Goal: Transaction & Acquisition: Purchase product/service

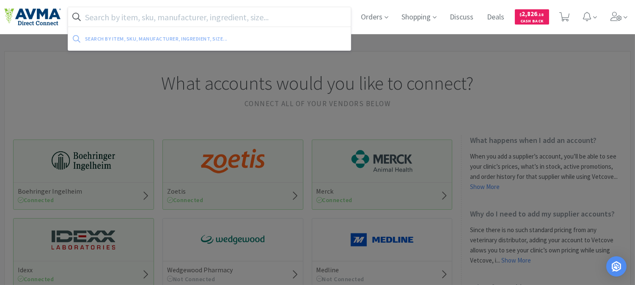
click at [230, 14] on input "text" at bounding box center [209, 16] width 283 height 19
paste input "083775"
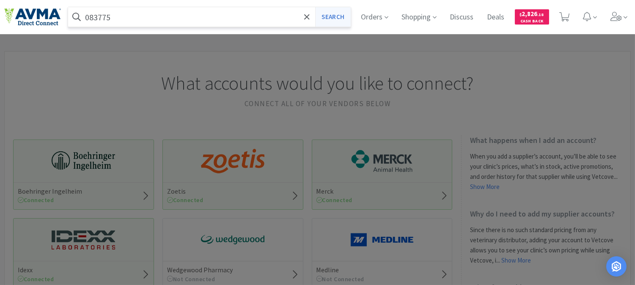
click at [339, 19] on button "Search" at bounding box center [332, 16] width 35 height 19
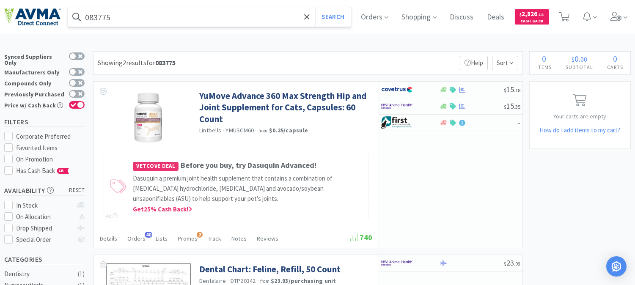
click at [143, 14] on input "083775" at bounding box center [209, 16] width 283 height 19
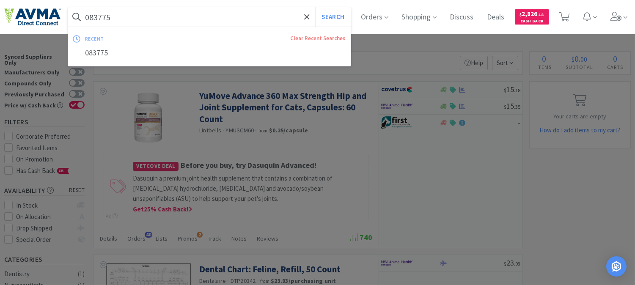
paste input "70304"
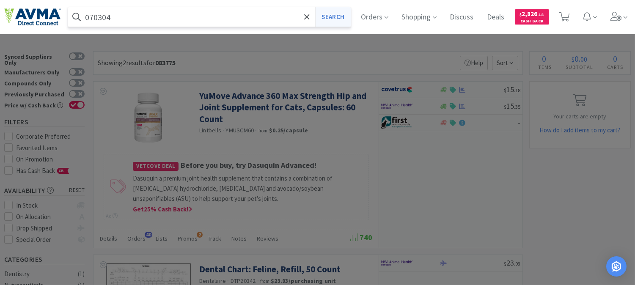
click at [333, 19] on button "Search" at bounding box center [332, 16] width 35 height 19
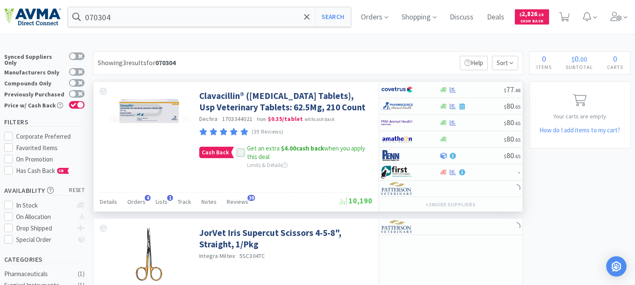
click at [242, 156] on icon at bounding box center [241, 153] width 6 height 6
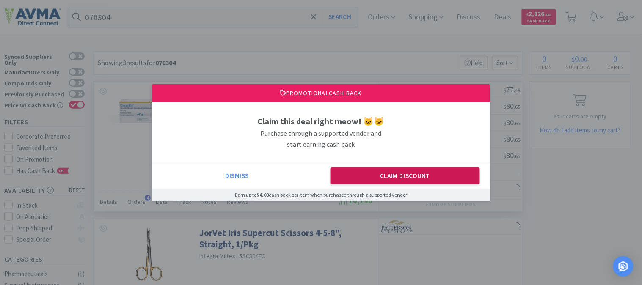
click at [414, 185] on button "Claim Discount" at bounding box center [405, 176] width 149 height 17
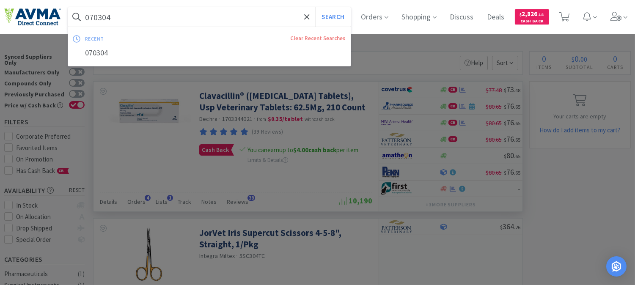
click at [159, 18] on input "070304" at bounding box center [209, 16] width 283 height 19
paste input "83526"
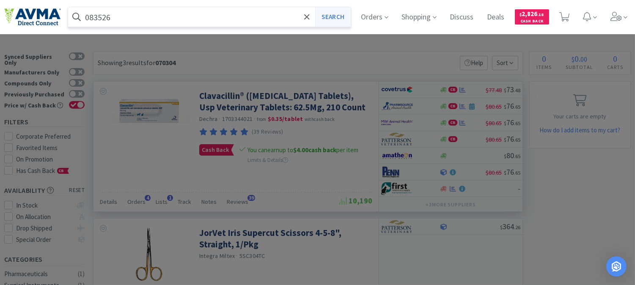
click at [334, 16] on button "Search" at bounding box center [332, 16] width 35 height 19
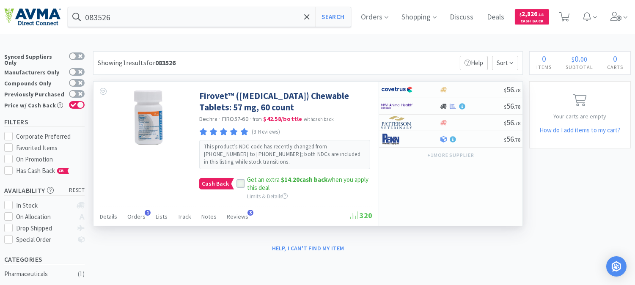
click at [242, 184] on icon at bounding box center [241, 184] width 6 height 6
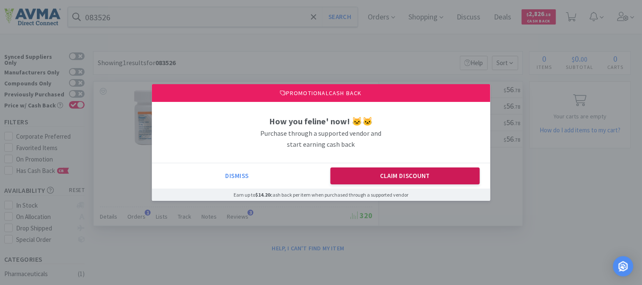
click at [421, 172] on button "Claim Discount" at bounding box center [405, 176] width 149 height 17
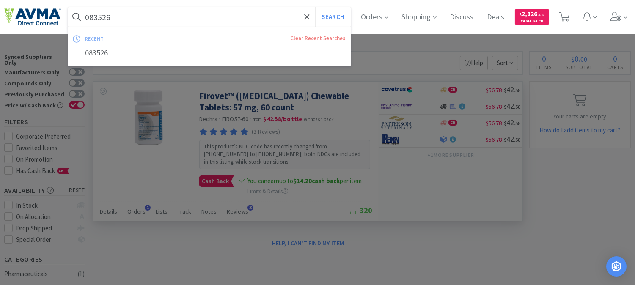
click at [140, 16] on input "083526" at bounding box center [209, 16] width 283 height 19
paste input "775"
click at [335, 20] on button "Search" at bounding box center [332, 16] width 35 height 19
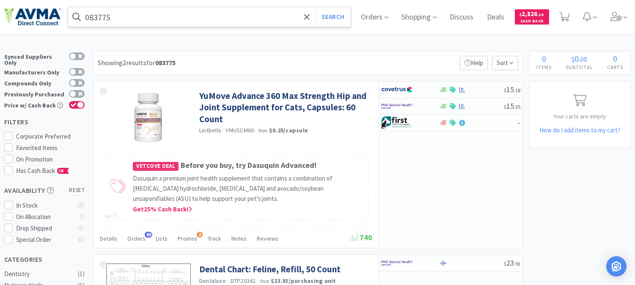
click at [145, 14] on input "083775" at bounding box center [209, 16] width 283 height 19
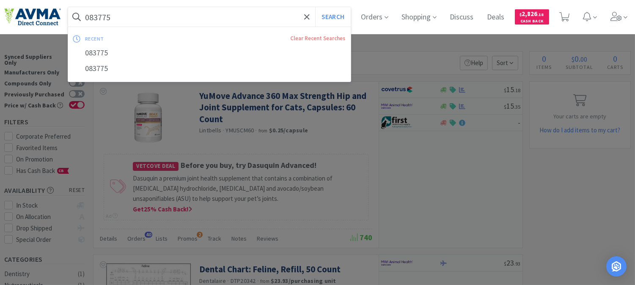
paste input "526"
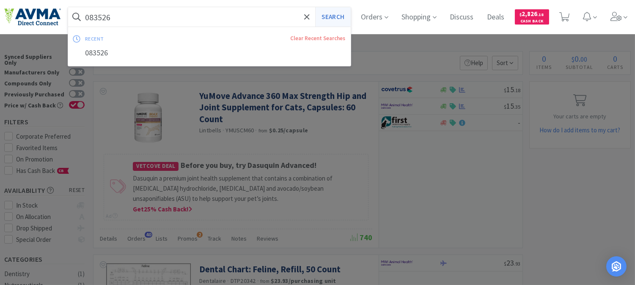
type input "083526"
click at [331, 17] on button "Search" at bounding box center [332, 16] width 35 height 19
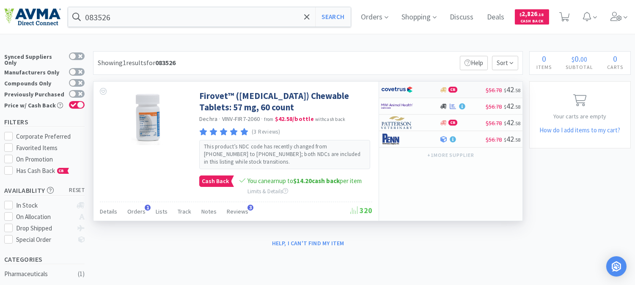
click at [397, 88] on img at bounding box center [397, 89] width 32 height 13
select select "1"
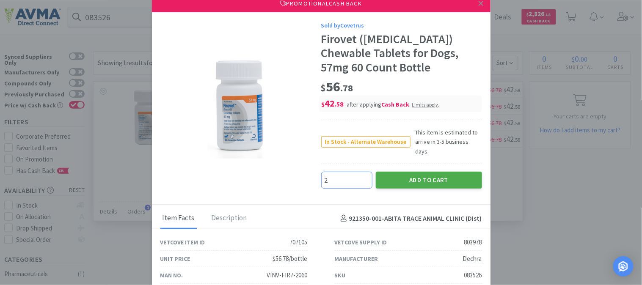
type input "2"
click at [412, 172] on button "Add to Cart" at bounding box center [429, 180] width 106 height 17
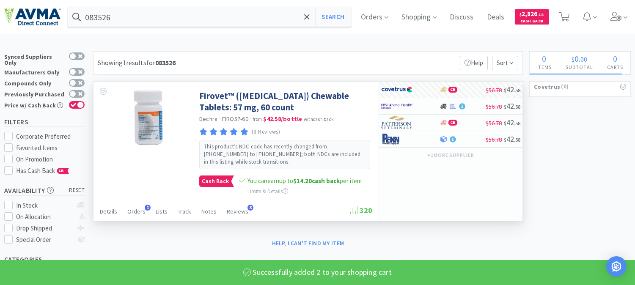
select select "2"
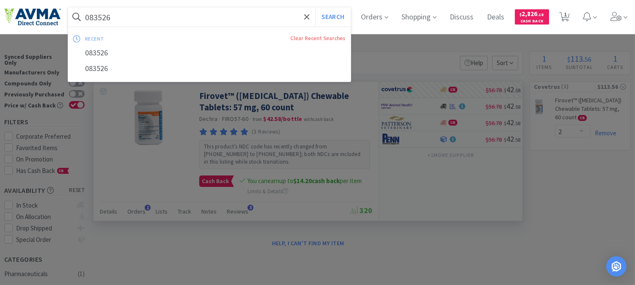
click at [102, 16] on input "083526" at bounding box center [209, 16] width 283 height 19
paste input "32749"
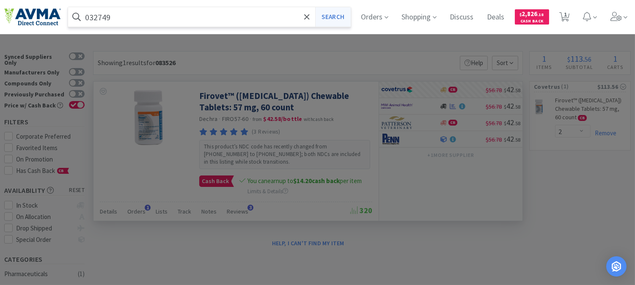
type input "032749"
click at [344, 16] on button "Search" at bounding box center [332, 16] width 35 height 19
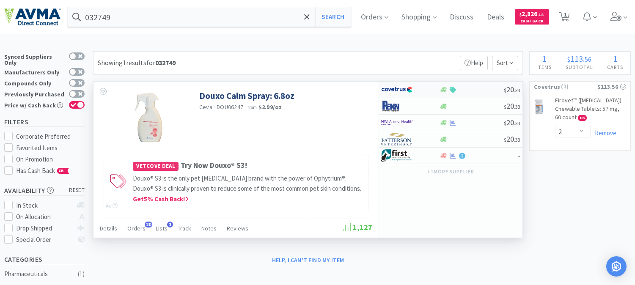
click at [411, 89] on img at bounding box center [397, 89] width 32 height 13
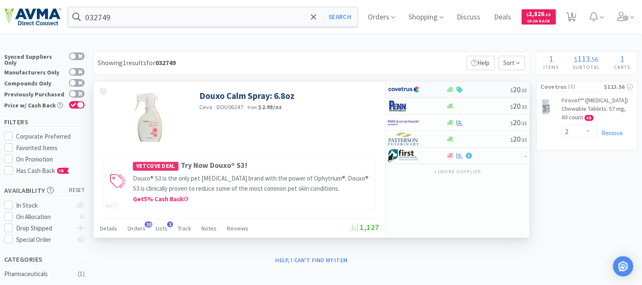
select select "1"
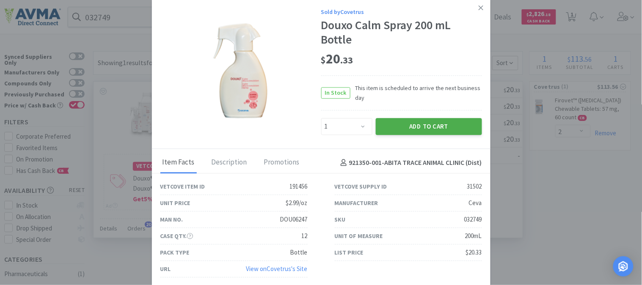
click at [437, 124] on button "Add to Cart" at bounding box center [429, 126] width 106 height 17
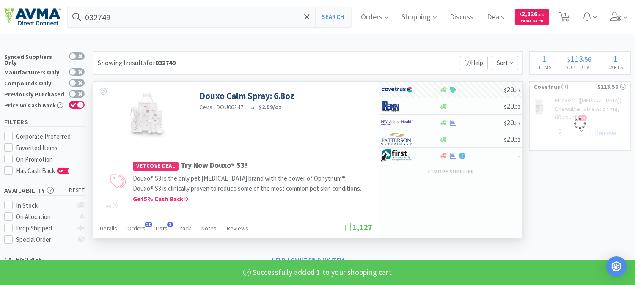
select select "1"
select select "2"
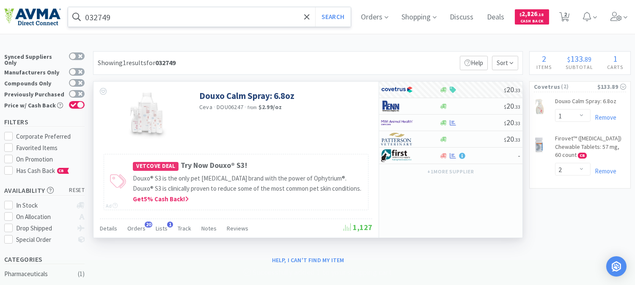
click at [102, 15] on input "032749" at bounding box center [209, 16] width 283 height 19
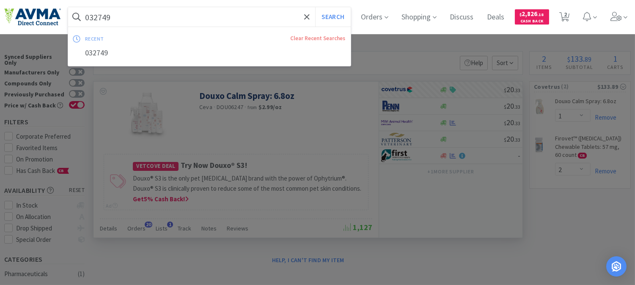
paste input "70304"
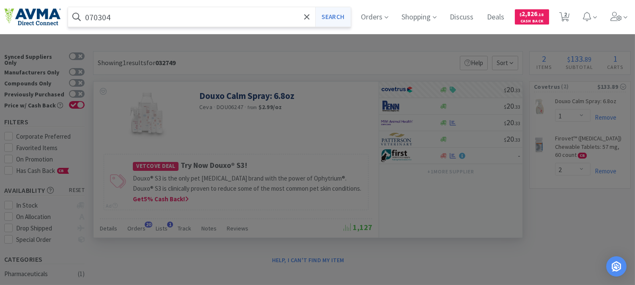
type input "070304"
click at [348, 15] on button "Search" at bounding box center [332, 16] width 35 height 19
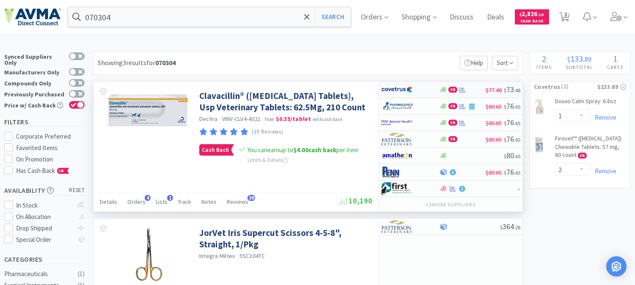
click at [394, 88] on img at bounding box center [397, 89] width 32 height 13
select select "1"
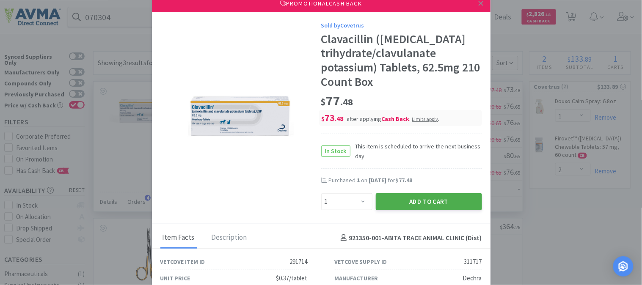
click at [432, 200] on button "Add to Cart" at bounding box center [429, 201] width 106 height 17
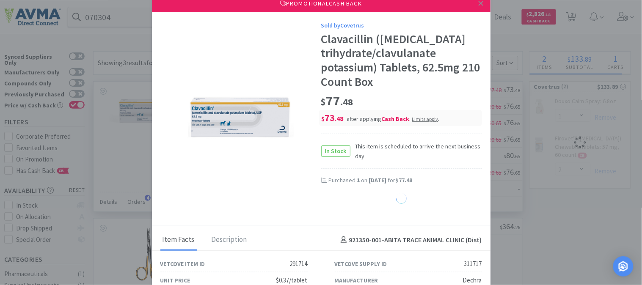
select select "1"
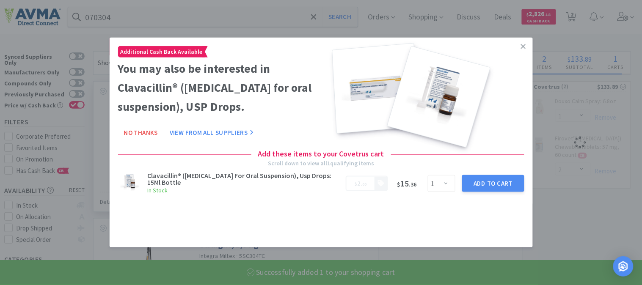
select select "1"
select select "2"
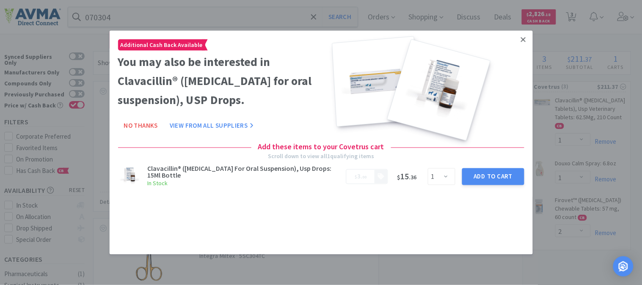
click at [525, 40] on icon at bounding box center [523, 40] width 5 height 8
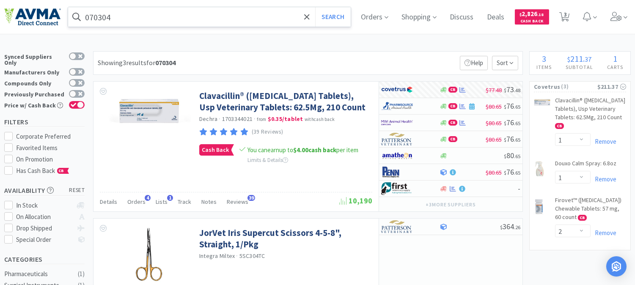
click at [174, 22] on input "070304" at bounding box center [209, 16] width 283 height 19
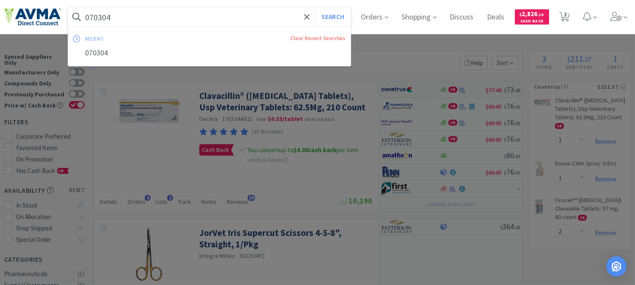
paste input "83775"
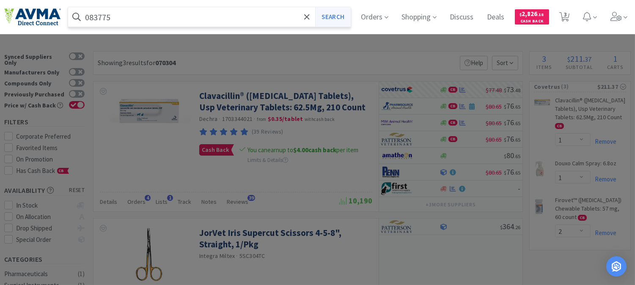
type input "083775"
click at [342, 15] on button "Search" at bounding box center [332, 16] width 35 height 19
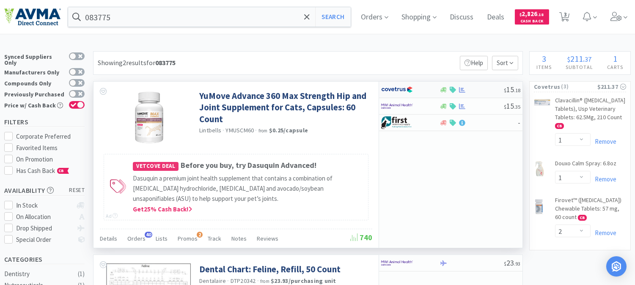
click at [400, 88] on img at bounding box center [397, 89] width 32 height 13
select select "1"
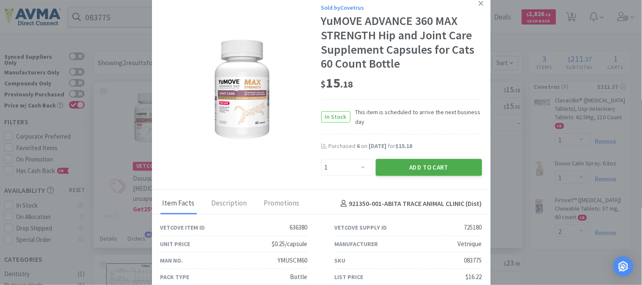
click at [419, 163] on button "Add to Cart" at bounding box center [429, 167] width 106 height 17
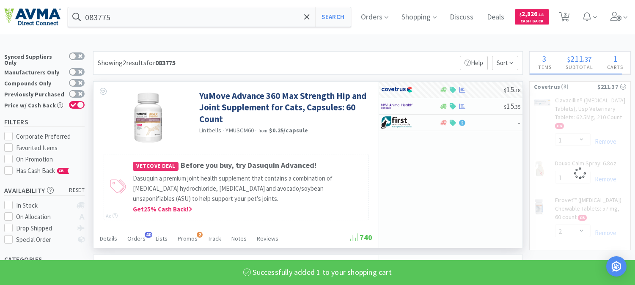
select select "1"
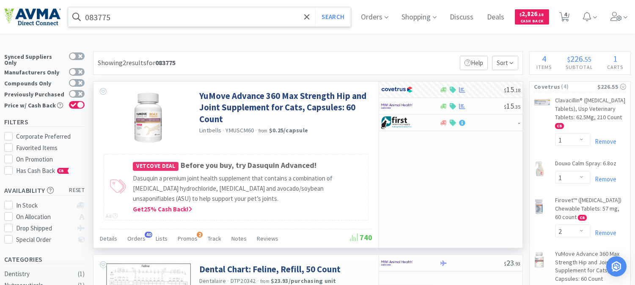
click at [99, 17] on input "083775" at bounding box center [209, 16] width 283 height 19
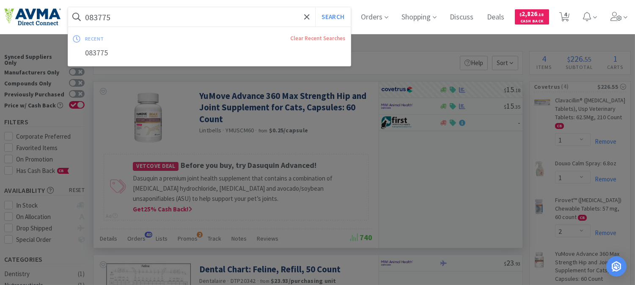
paste input "024"
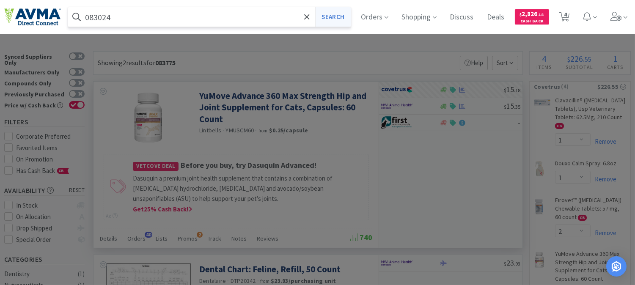
type input "083024"
click at [344, 16] on button "Search" at bounding box center [332, 16] width 35 height 19
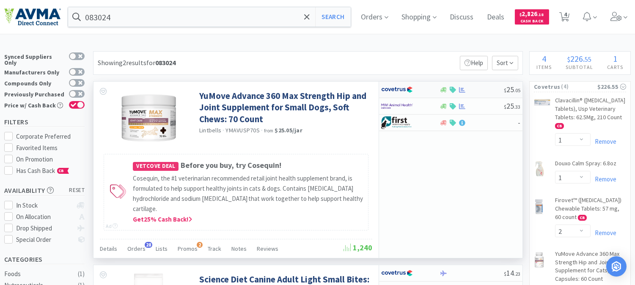
click at [392, 91] on img at bounding box center [397, 89] width 32 height 13
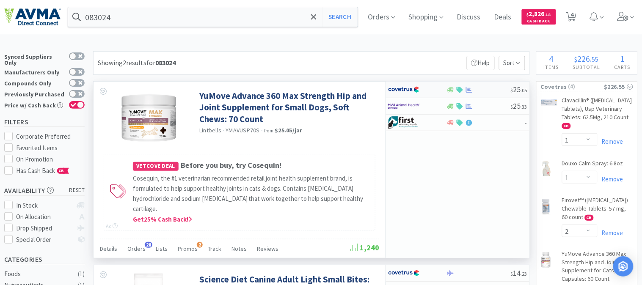
select select "1"
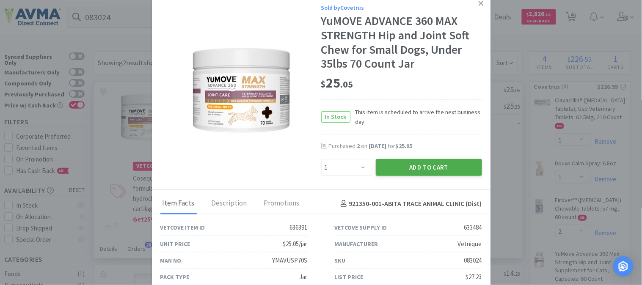
click at [428, 166] on button "Add to Cart" at bounding box center [429, 167] width 106 height 17
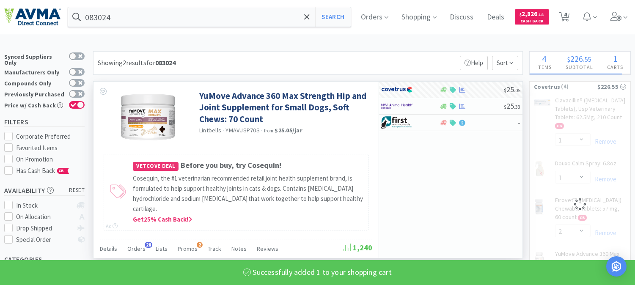
select select "1"
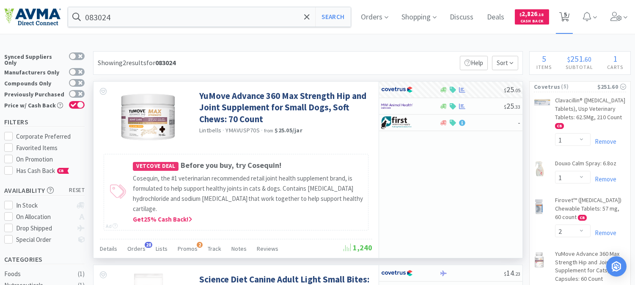
click at [568, 15] on icon at bounding box center [565, 16] width 11 height 9
select select "1"
select select "2"
select select "1"
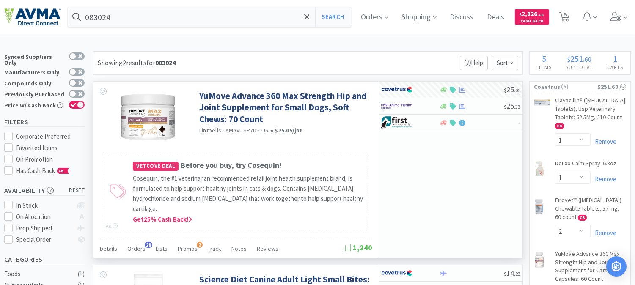
select select "1"
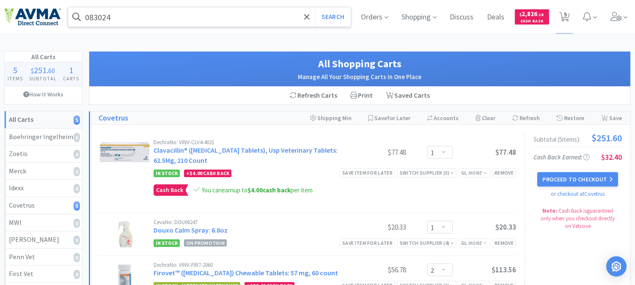
click at [133, 18] on input "083024" at bounding box center [209, 16] width 283 height 19
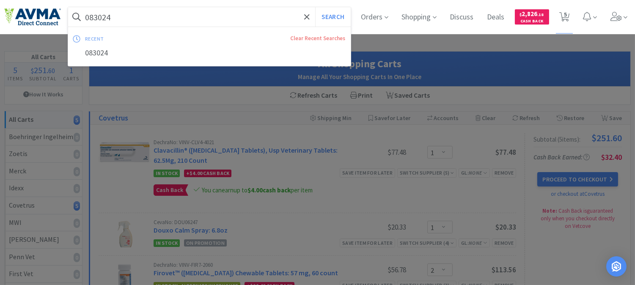
paste input "510251"
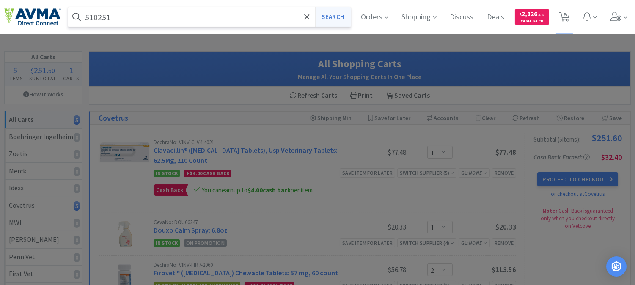
type input "510251"
click at [323, 18] on button "Search" at bounding box center [332, 16] width 35 height 19
select select "1"
select select "2"
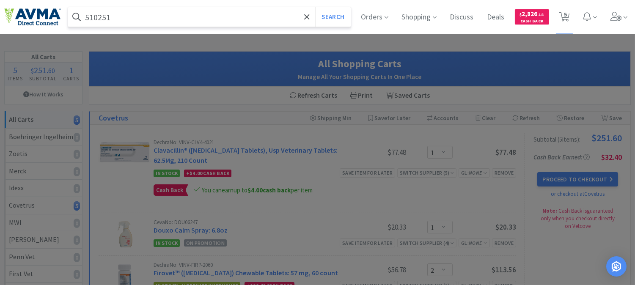
select select "1"
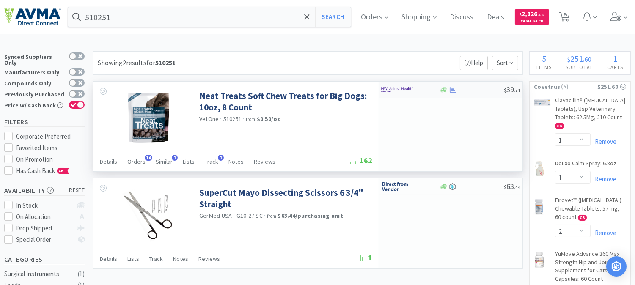
click at [400, 91] on img at bounding box center [397, 89] width 32 height 13
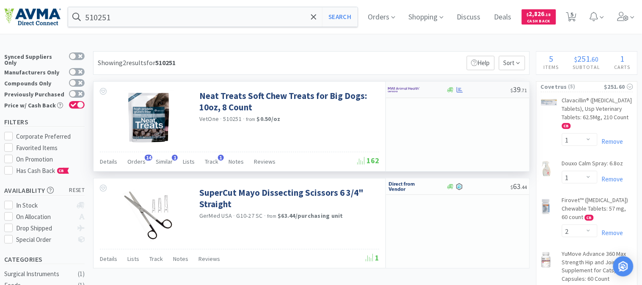
select select "1"
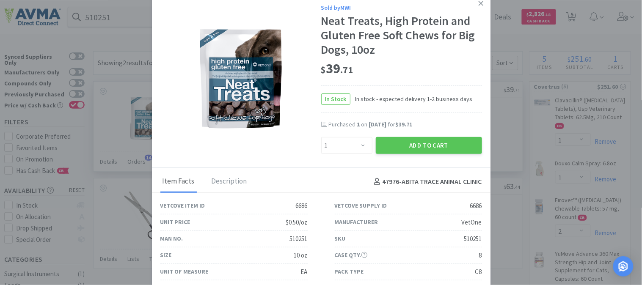
click at [273, 156] on div "Sold by MWI Neat Treats, High Protein and Gluten Free Soft Chews for Big Dogs, …" at bounding box center [321, 81] width 339 height 174
click at [479, 2] on icon at bounding box center [481, 3] width 5 height 5
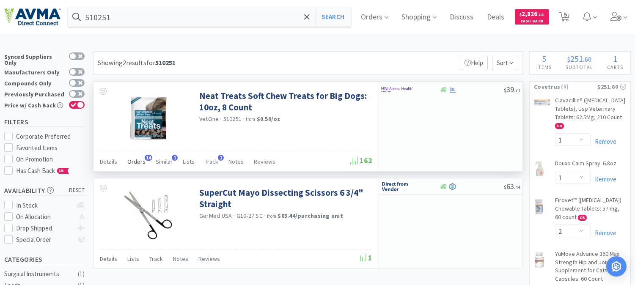
click at [139, 160] on span "Orders" at bounding box center [136, 162] width 18 height 8
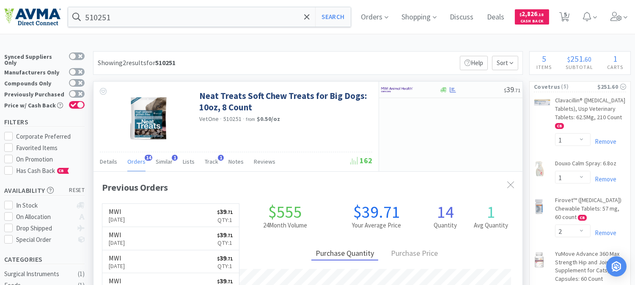
click at [290, 136] on div "Neat Treats Soft Chew Treats for Big Dogs: 10oz, 8 Count VetOne · 510251 · from…" at bounding box center [236, 117] width 285 height 70
click at [212, 162] on span "Track" at bounding box center [212, 162] width 14 height 8
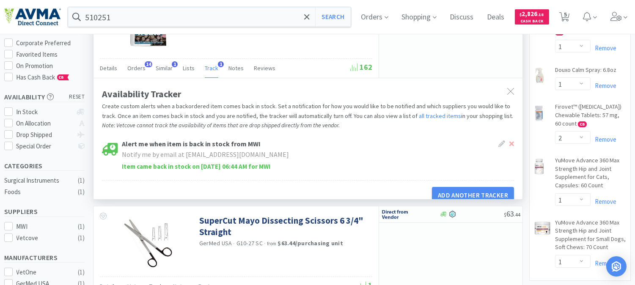
scroll to position [94, 0]
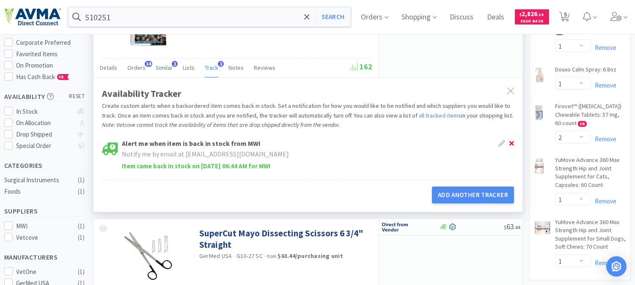
click at [514, 143] on icon at bounding box center [512, 143] width 5 height 7
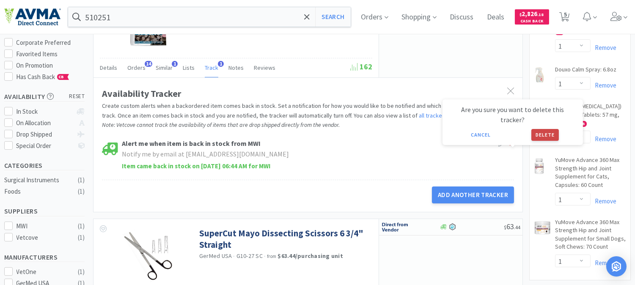
click at [543, 129] on button "Delete" at bounding box center [546, 135] width 28 height 12
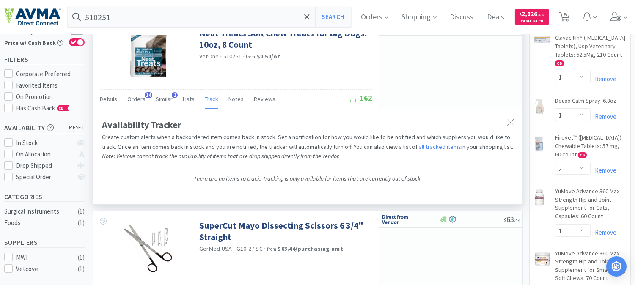
scroll to position [0, 0]
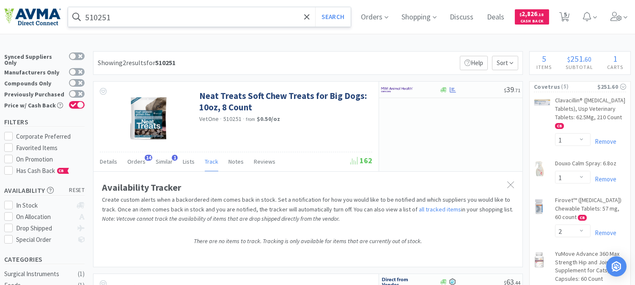
click at [119, 13] on input "510251" at bounding box center [209, 16] width 283 height 19
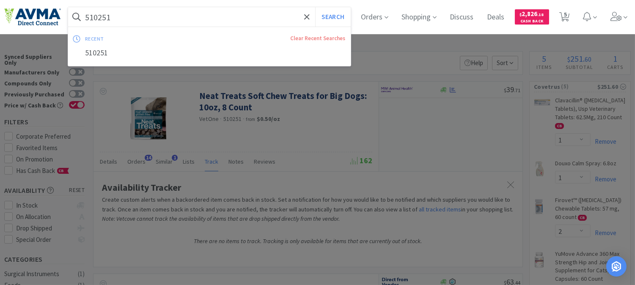
paste input "034285"
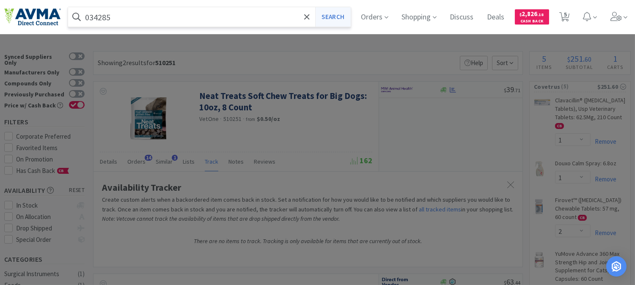
click at [333, 17] on button "Search" at bounding box center [332, 16] width 35 height 19
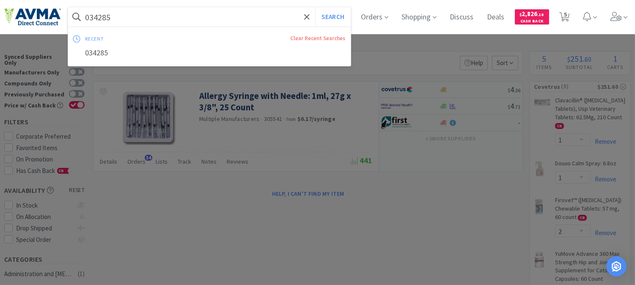
click at [143, 17] on input "034285" at bounding box center [209, 16] width 283 height 19
paste input "64022"
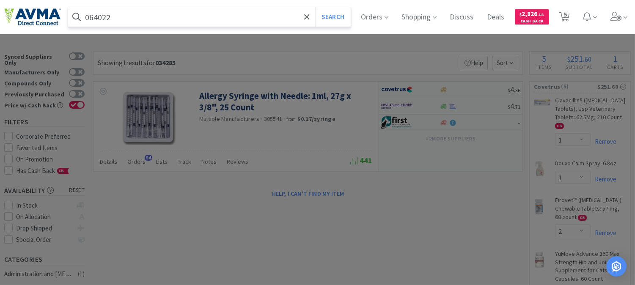
click at [315, 7] on button "Search" at bounding box center [332, 16] width 35 height 19
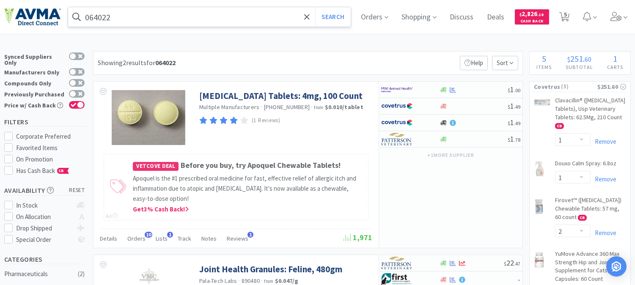
click at [137, 18] on input "064022" at bounding box center [209, 16] width 283 height 19
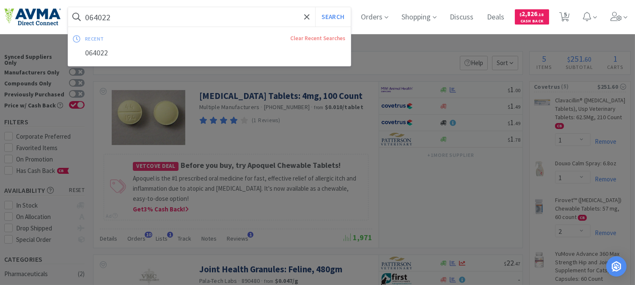
paste input "10956"
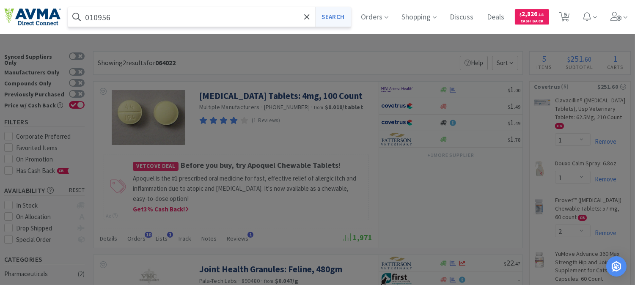
click at [334, 21] on button "Search" at bounding box center [332, 16] width 35 height 19
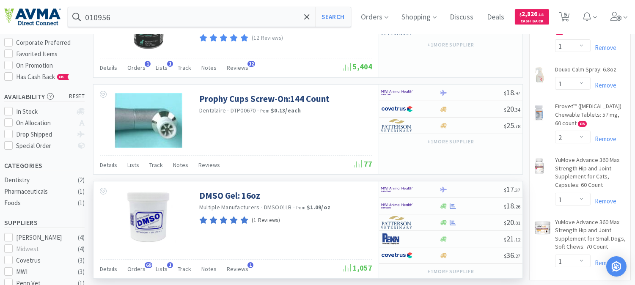
scroll to position [141, 0]
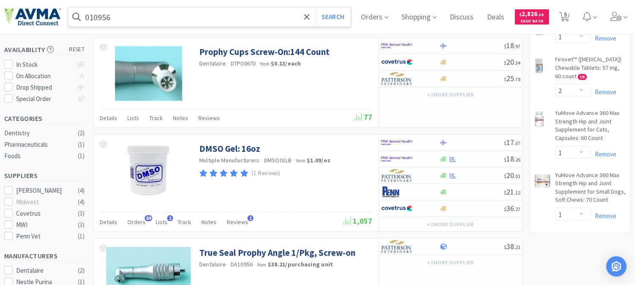
click at [144, 10] on input "010956" at bounding box center [209, 16] width 283 height 19
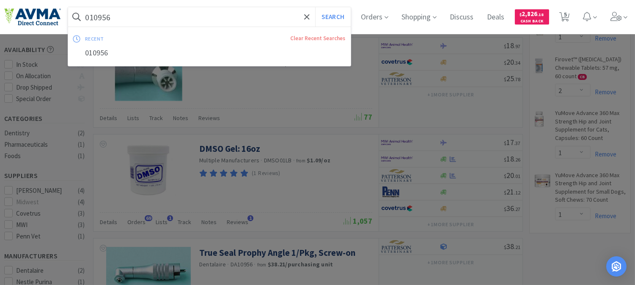
paste input "00142"
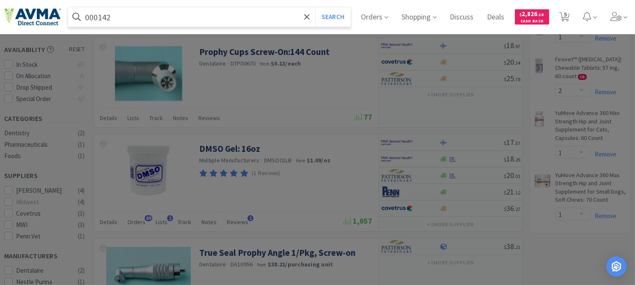
type input "000142"
click at [315, 7] on button "Search" at bounding box center [332, 16] width 35 height 19
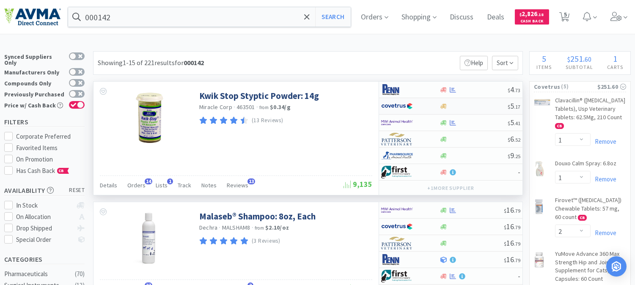
click at [403, 105] on img at bounding box center [397, 106] width 32 height 13
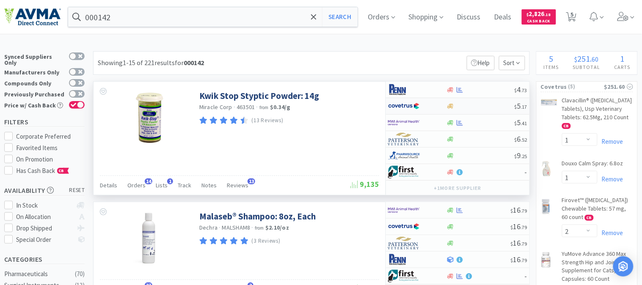
select select "1"
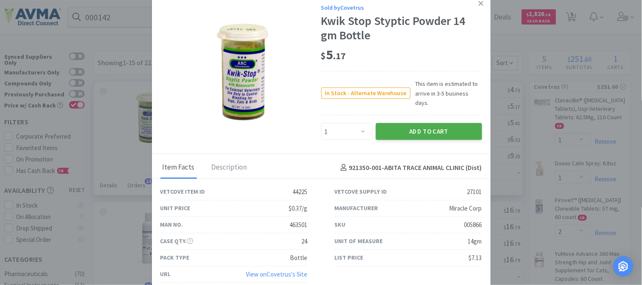
click at [417, 130] on button "Add to Cart" at bounding box center [429, 131] width 106 height 17
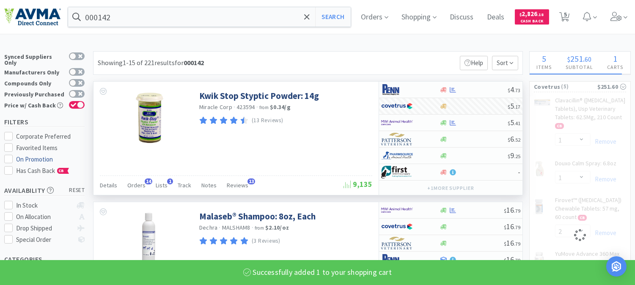
select select "1"
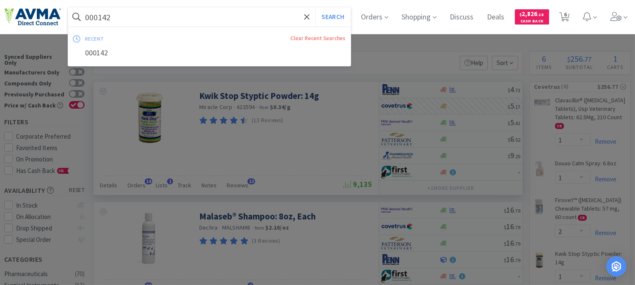
click at [121, 15] on input "000142" at bounding box center [209, 16] width 283 height 19
paste input "65366"
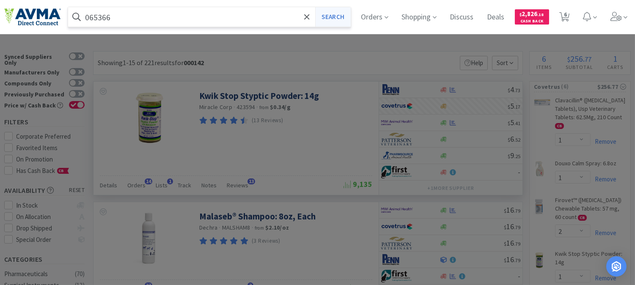
type input "065366"
click at [337, 11] on button "Search" at bounding box center [332, 16] width 35 height 19
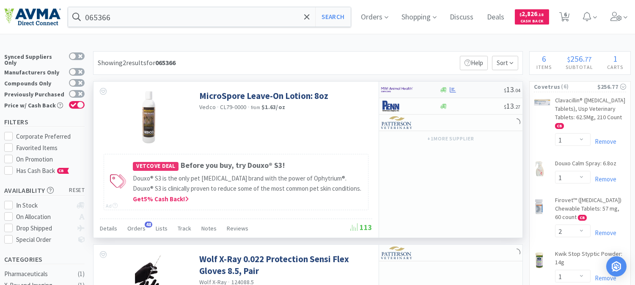
click at [394, 89] on img at bounding box center [397, 89] width 32 height 13
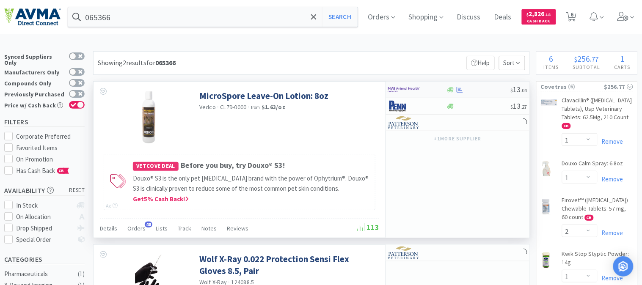
select select "1"
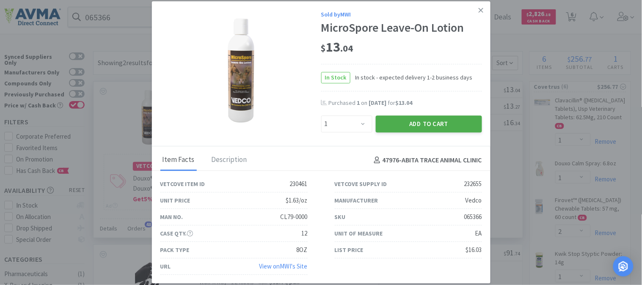
click at [428, 122] on button "Add to Cart" at bounding box center [429, 124] width 106 height 17
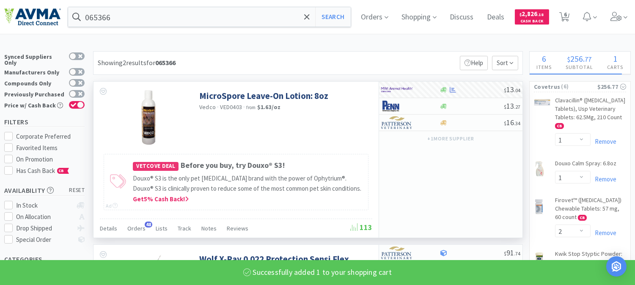
select select "1"
click at [103, 18] on input "065366" at bounding box center [209, 16] width 283 height 19
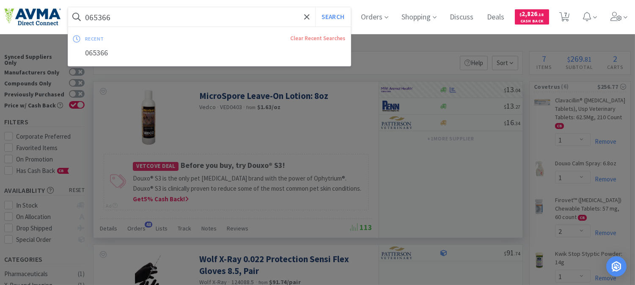
paste input "1095"
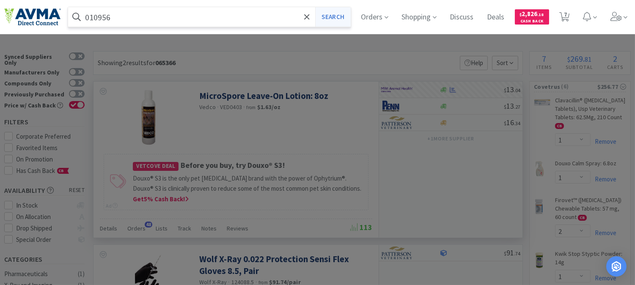
type input "010956"
click at [335, 16] on button "Search" at bounding box center [332, 16] width 35 height 19
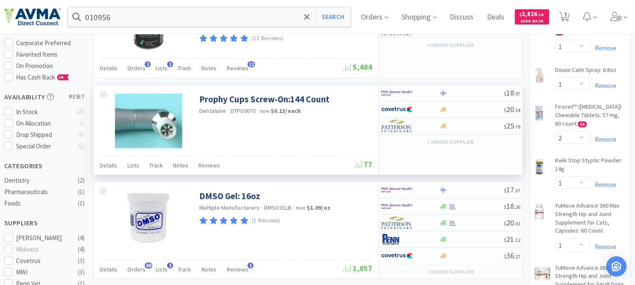
scroll to position [94, 0]
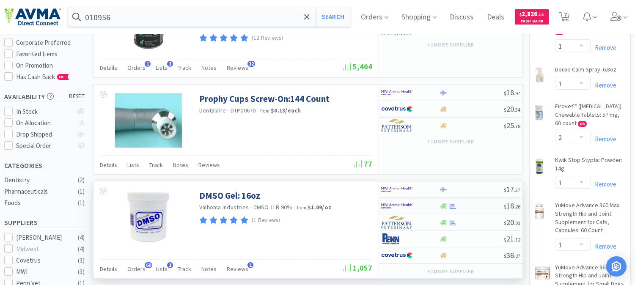
click at [400, 206] on img at bounding box center [397, 206] width 32 height 13
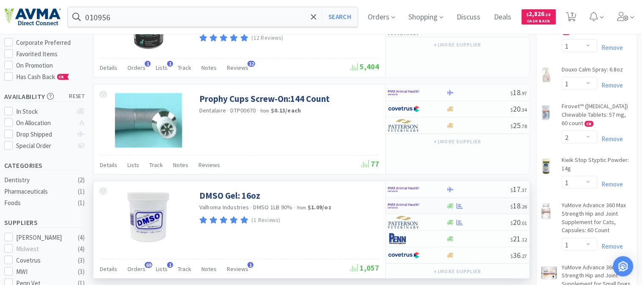
select select "1"
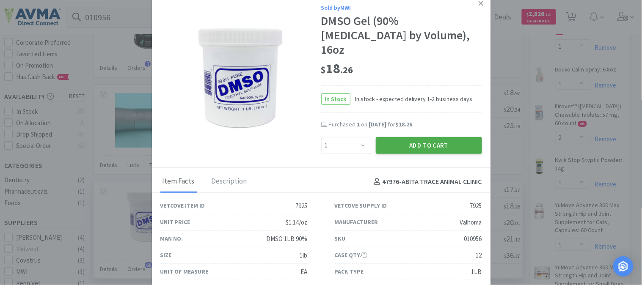
click at [417, 137] on button "Add to Cart" at bounding box center [429, 145] width 106 height 17
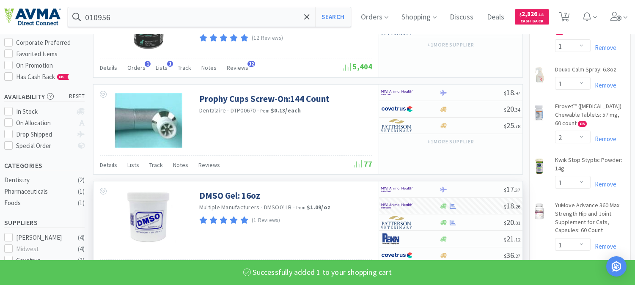
select select "1"
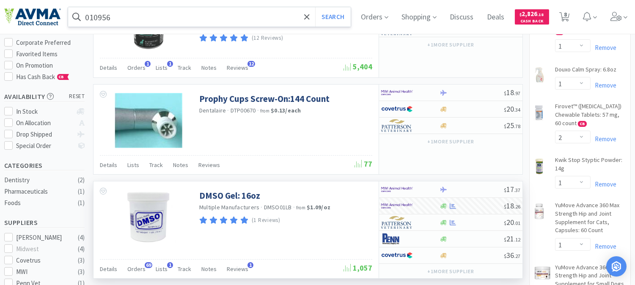
click at [99, 16] on input "010956" at bounding box center [209, 16] width 283 height 19
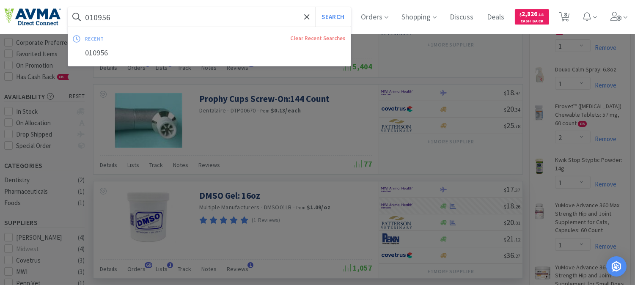
paste input "07745"
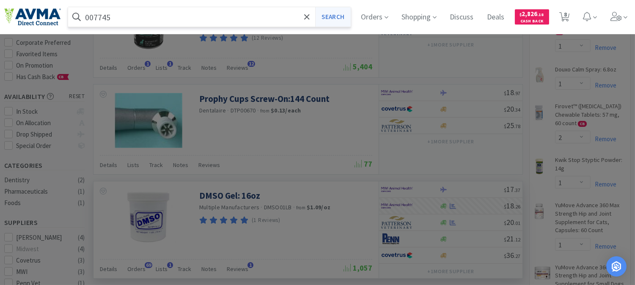
type input "007745"
click at [343, 16] on button "Search" at bounding box center [332, 16] width 35 height 19
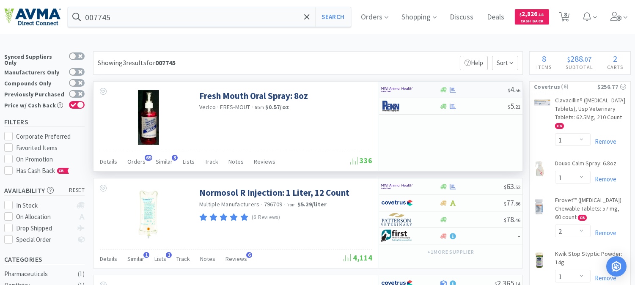
click at [400, 87] on img at bounding box center [397, 89] width 32 height 13
select select "1"
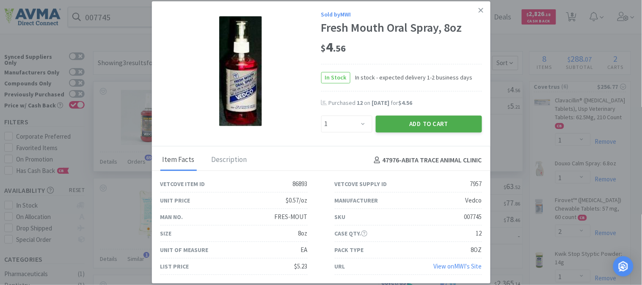
click at [426, 124] on button "Add to Cart" at bounding box center [429, 124] width 106 height 17
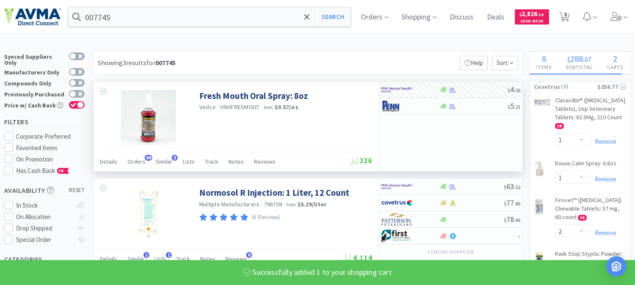
select select "1"
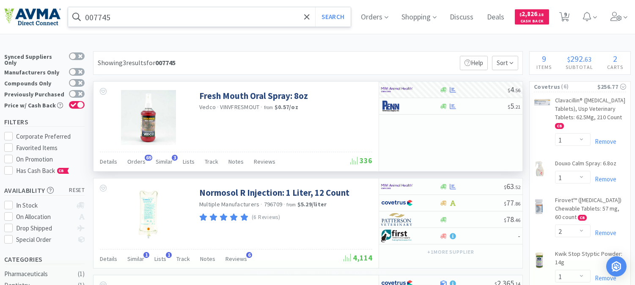
click at [104, 17] on input "007745" at bounding box center [209, 16] width 283 height 19
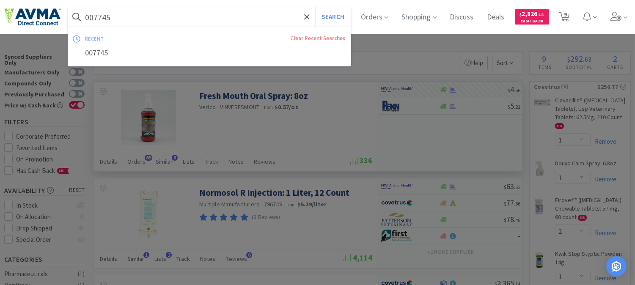
paste input "4357"
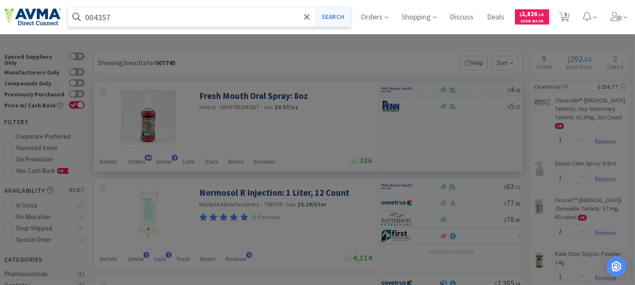
type input "004357"
click at [342, 12] on button "Search" at bounding box center [332, 16] width 35 height 19
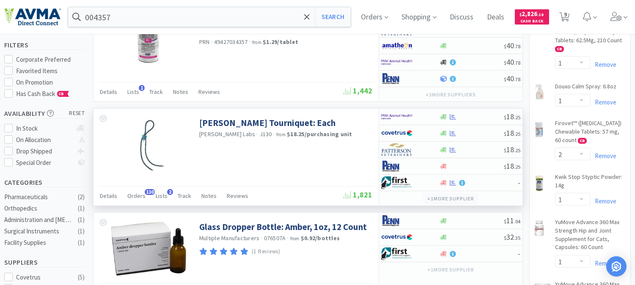
scroll to position [94, 0]
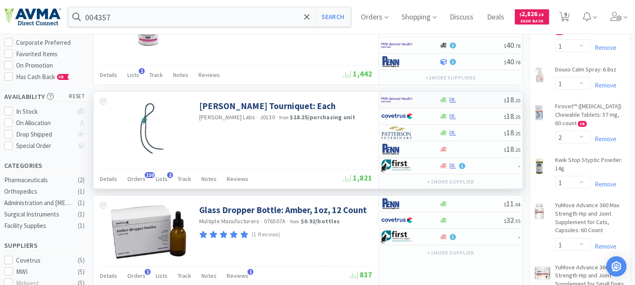
click at [404, 100] on img at bounding box center [397, 100] width 32 height 13
select select "2"
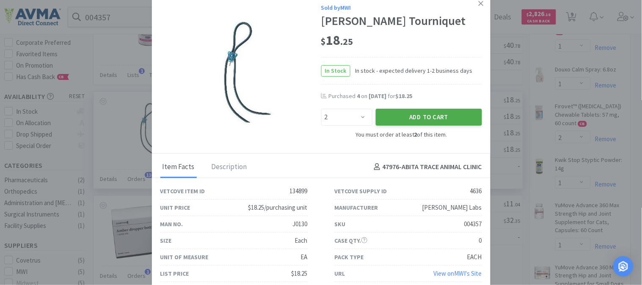
click at [430, 116] on button "Add to Cart" at bounding box center [429, 117] width 106 height 17
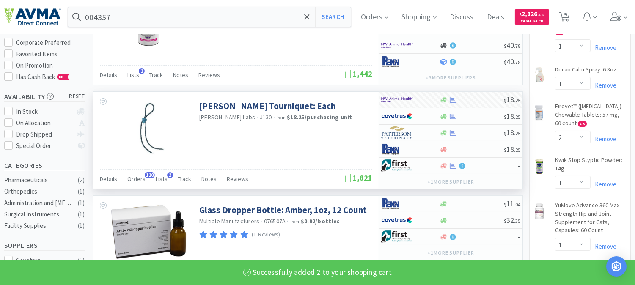
select select "2"
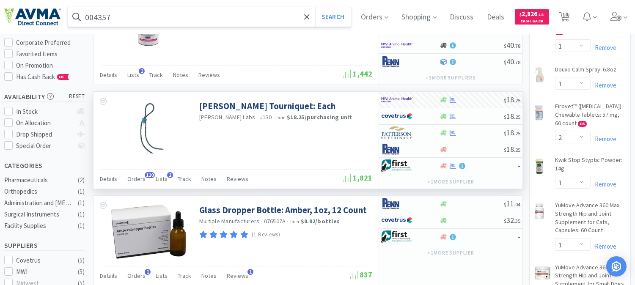
click at [106, 18] on input "004357" at bounding box center [209, 16] width 283 height 19
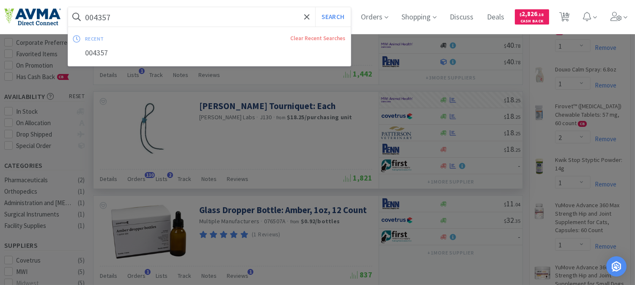
paste input "15860"
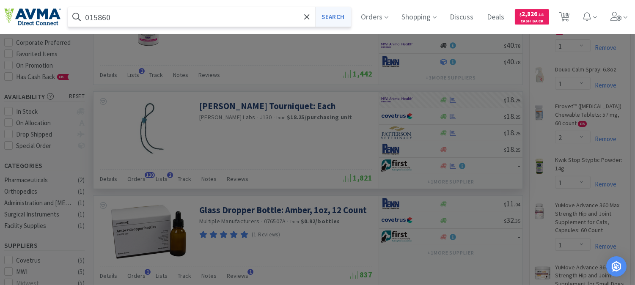
type input "015860"
click at [343, 15] on button "Search" at bounding box center [332, 16] width 35 height 19
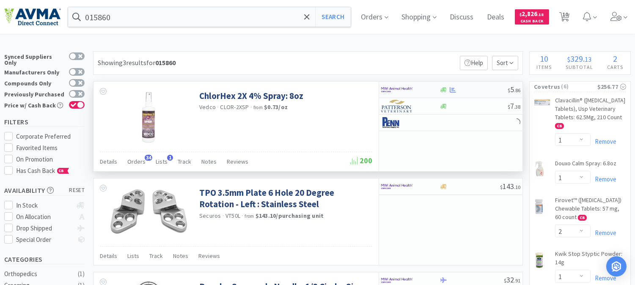
click at [398, 92] on img at bounding box center [397, 89] width 32 height 13
select select "1"
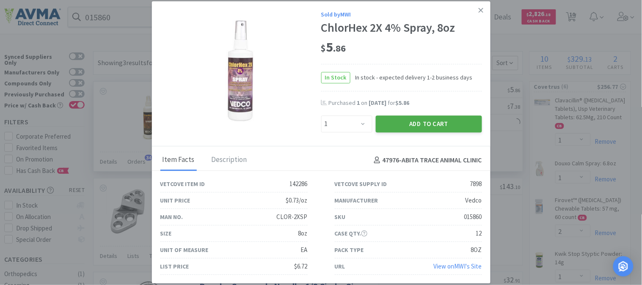
click at [422, 124] on button "Add to Cart" at bounding box center [429, 124] width 106 height 17
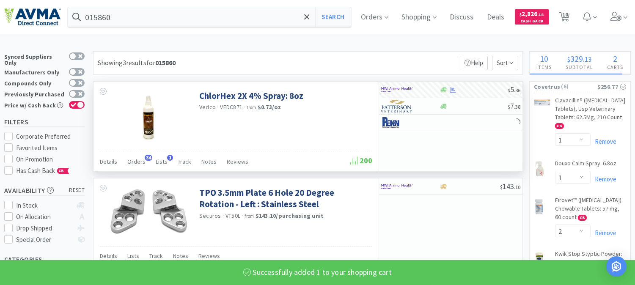
select select "1"
select select "2"
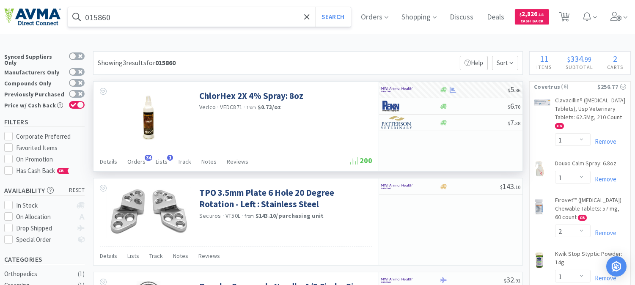
click at [103, 15] on input "015860" at bounding box center [209, 16] width 283 height 19
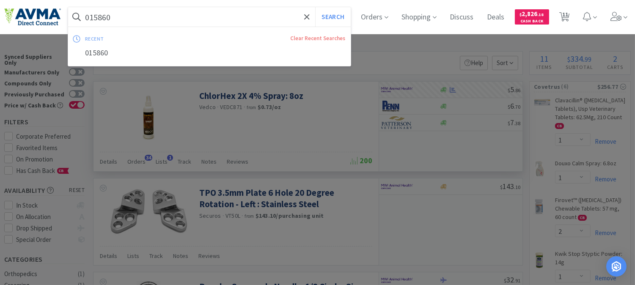
paste input "64022"
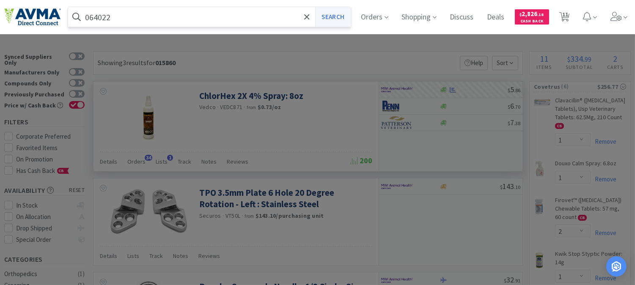
type input "064022"
click at [342, 18] on button "Search" at bounding box center [332, 16] width 35 height 19
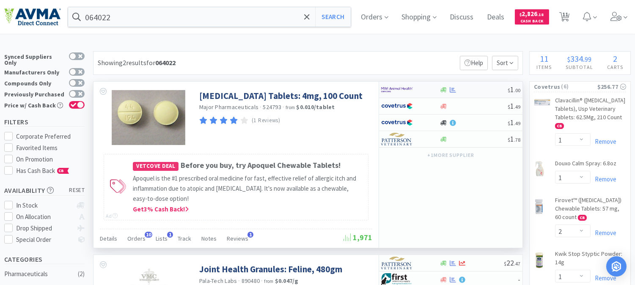
click at [398, 89] on img at bounding box center [397, 89] width 32 height 13
select select "1"
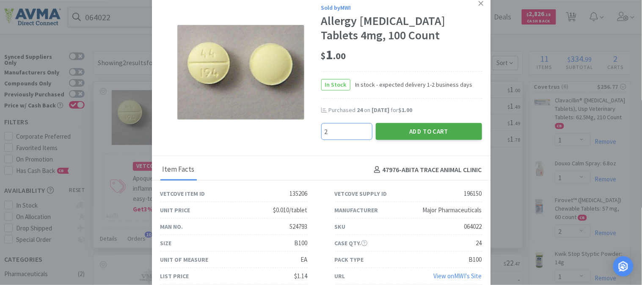
type input "2"
click at [428, 140] on button "Add to Cart" at bounding box center [429, 131] width 106 height 17
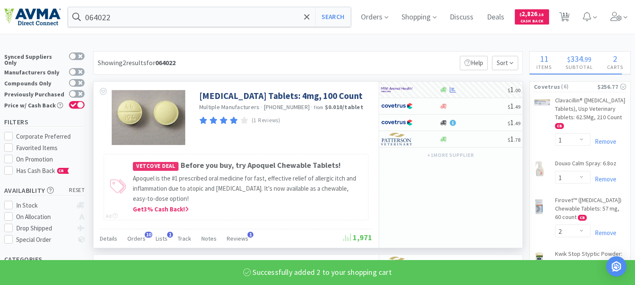
select select "2"
select select "1"
select select "2"
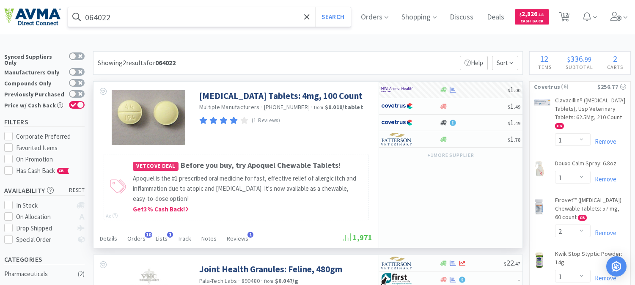
click at [107, 17] on input "064022" at bounding box center [209, 16] width 283 height 19
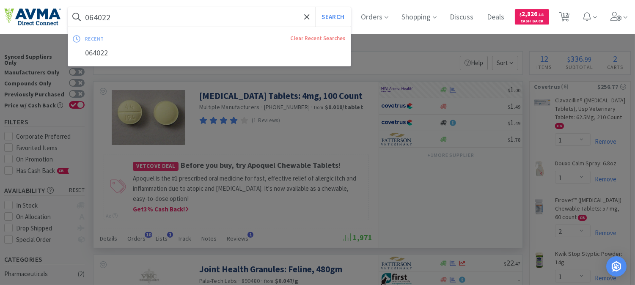
paste input "510251"
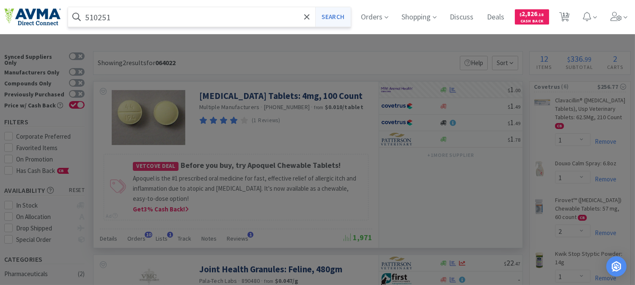
type input "510251"
click at [337, 16] on button "Search" at bounding box center [332, 16] width 35 height 19
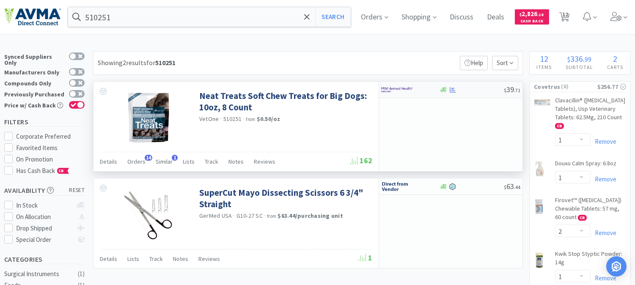
click at [400, 91] on img at bounding box center [397, 89] width 32 height 13
select select "1"
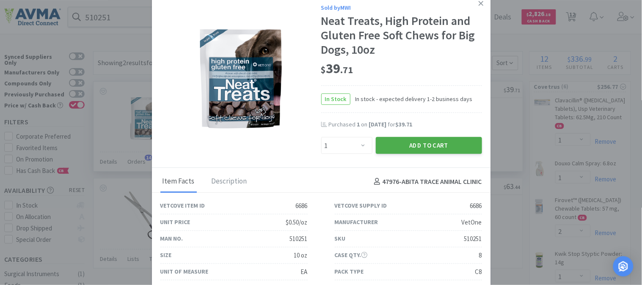
click at [409, 138] on button "Add to Cart" at bounding box center [429, 145] width 106 height 17
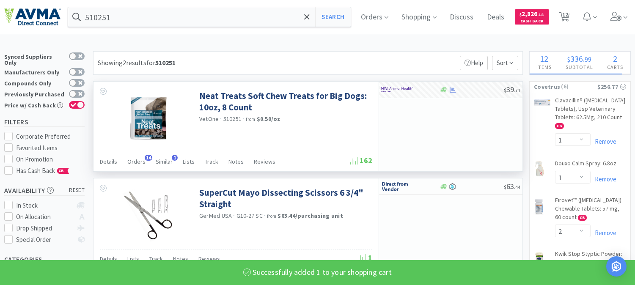
select select "1"
select select "2"
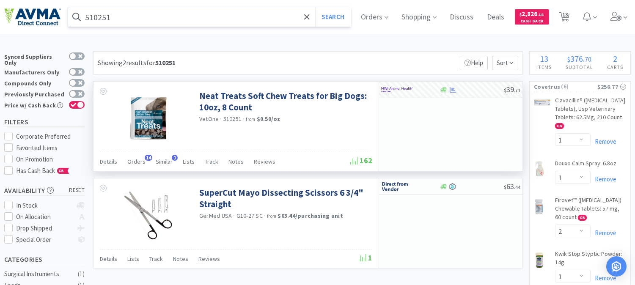
click at [99, 17] on input "510251" at bounding box center [209, 16] width 283 height 19
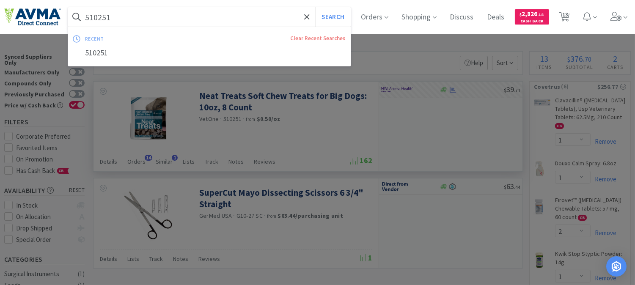
paste input "050123"
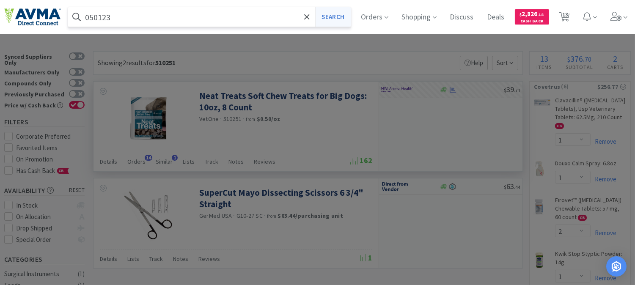
type input "050123"
click at [345, 15] on button "Search" at bounding box center [332, 16] width 35 height 19
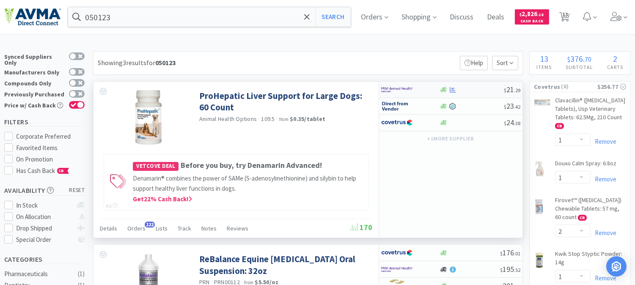
click at [389, 87] on img at bounding box center [397, 89] width 32 height 13
select select "1"
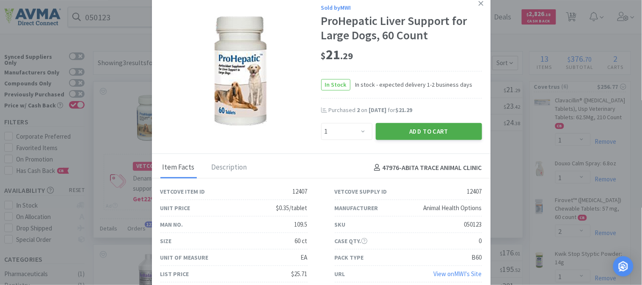
click at [429, 130] on button "Add to Cart" at bounding box center [429, 131] width 106 height 17
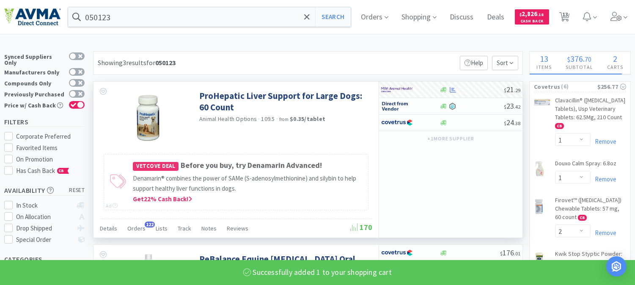
select select "1"
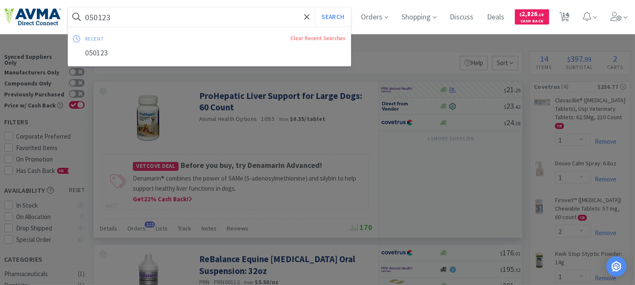
click at [105, 18] on input "050123" at bounding box center [209, 16] width 283 height 19
paste input "34285"
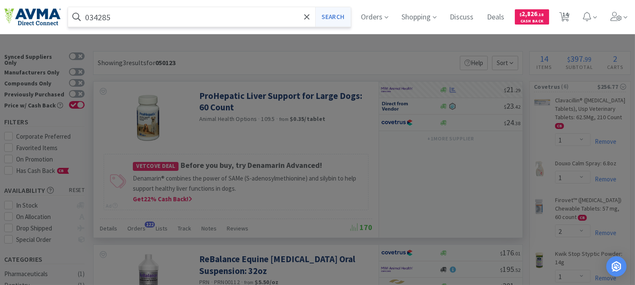
click at [349, 19] on button "Search" at bounding box center [332, 16] width 35 height 19
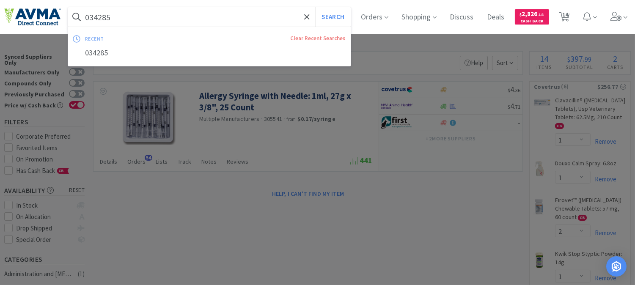
click at [178, 15] on input "034285" at bounding box center [209, 16] width 283 height 19
paste input "78937160"
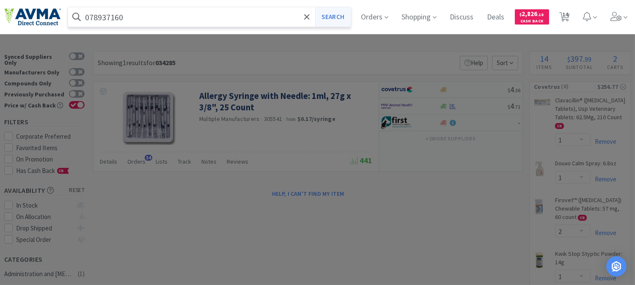
click at [345, 18] on button "Search" at bounding box center [332, 16] width 35 height 19
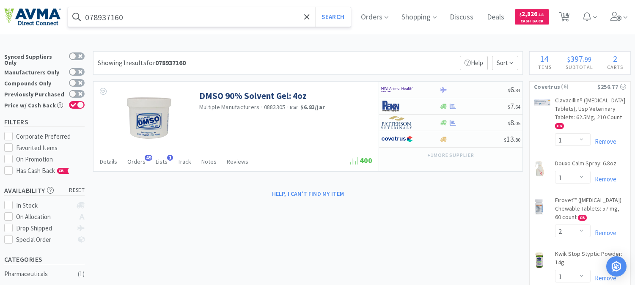
click at [154, 18] on input "078937160" at bounding box center [209, 16] width 283 height 19
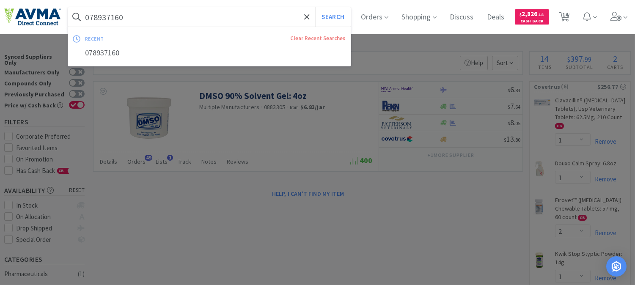
paste input "418865"
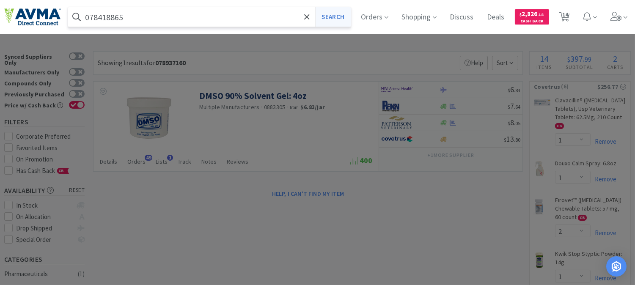
type input "078418865"
click at [336, 17] on button "Search" at bounding box center [332, 16] width 35 height 19
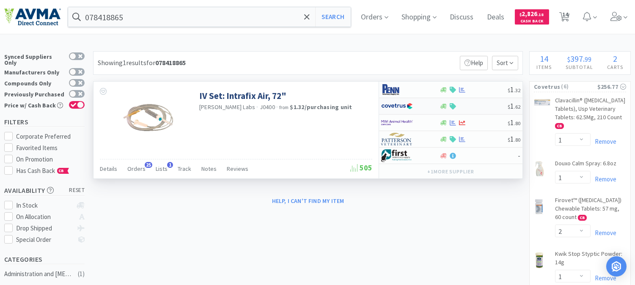
click at [401, 109] on img at bounding box center [397, 106] width 32 height 13
select select "1"
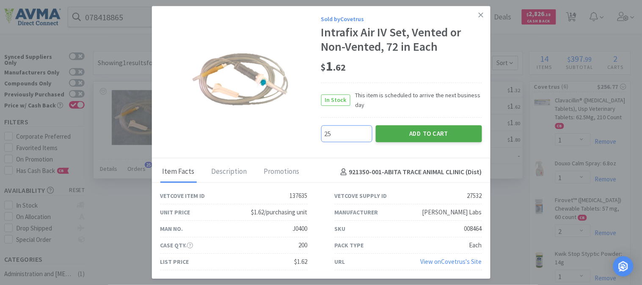
type input "25"
click at [444, 128] on button "Add to Cart" at bounding box center [429, 133] width 106 height 17
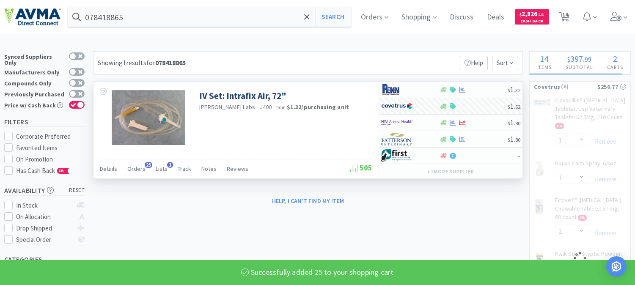
select select "25"
select select "1"
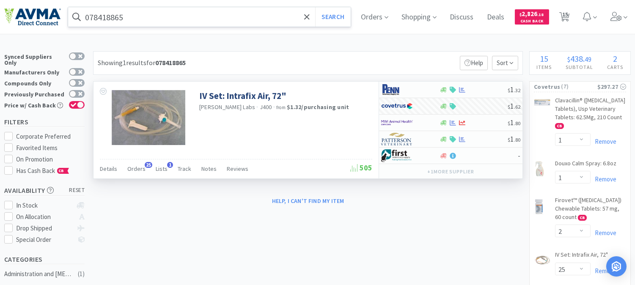
click at [179, 17] on input "078418865" at bounding box center [209, 16] width 283 height 19
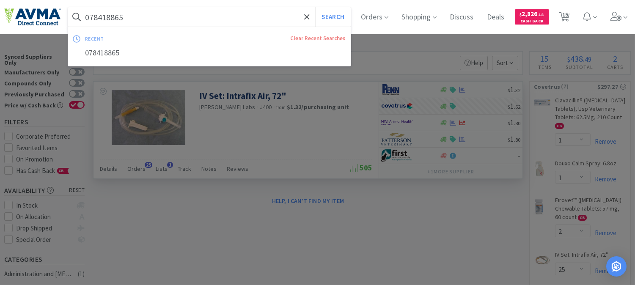
paste input "937160"
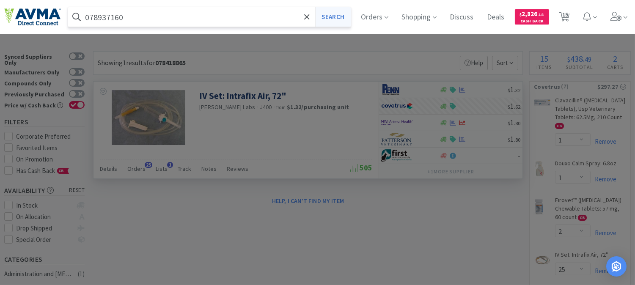
click at [334, 14] on button "Search" at bounding box center [332, 16] width 35 height 19
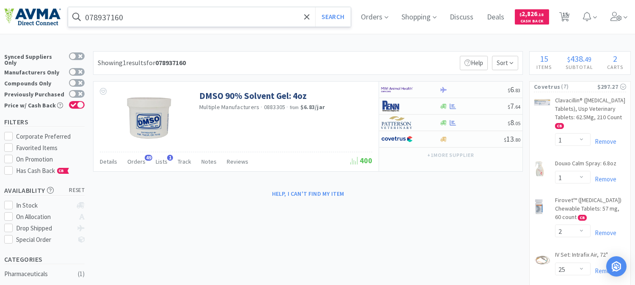
click at [164, 20] on input "078937160" at bounding box center [209, 16] width 283 height 19
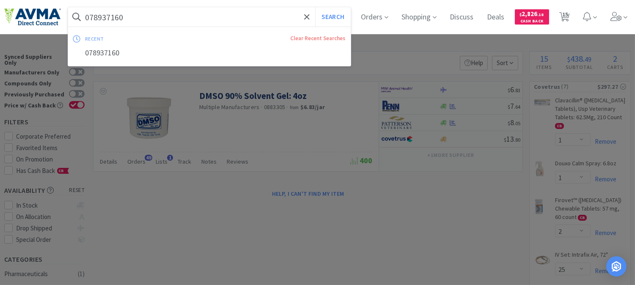
paste input "OPX4292"
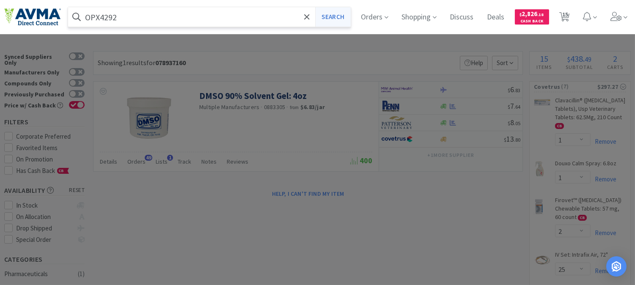
type input "OPX4292"
click at [333, 14] on button "Search" at bounding box center [332, 16] width 35 height 19
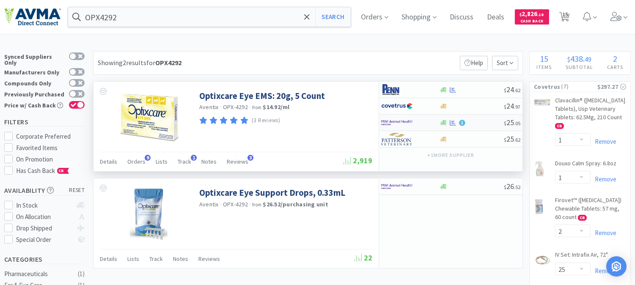
click at [413, 123] on img at bounding box center [397, 122] width 32 height 13
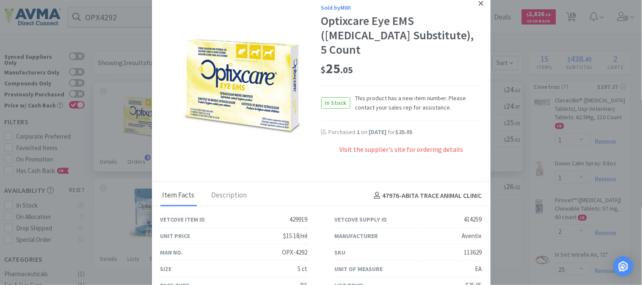
click at [479, 4] on icon at bounding box center [481, 3] width 5 height 5
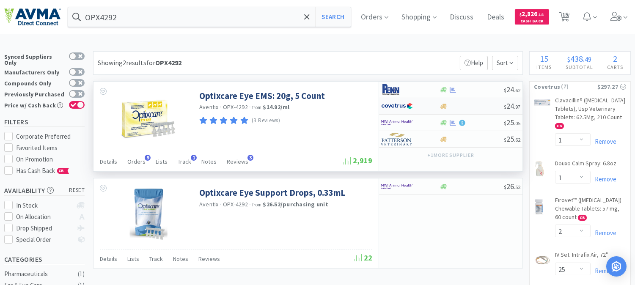
click at [392, 107] on img at bounding box center [397, 106] width 32 height 13
select select "1"
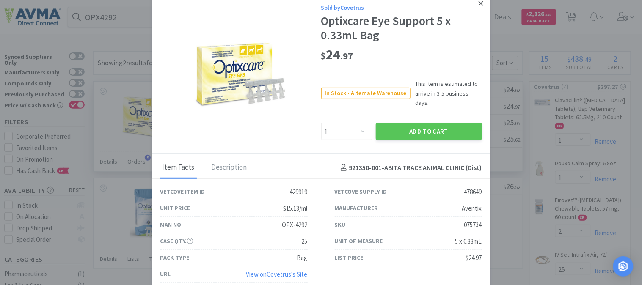
click at [480, 7] on icon at bounding box center [481, 4] width 5 height 8
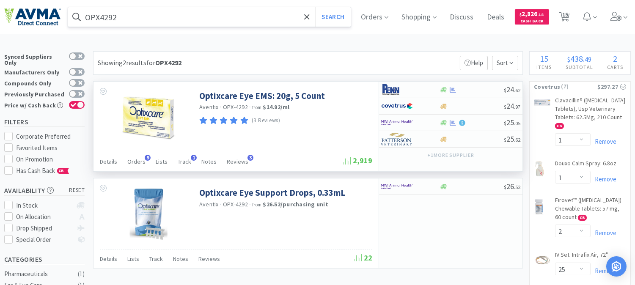
click at [142, 18] on input "OPX4292" at bounding box center [209, 16] width 283 height 19
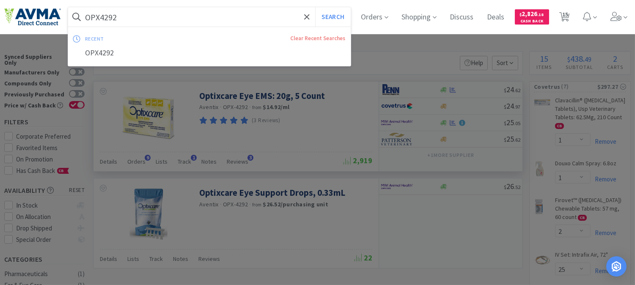
paste input "MER24"
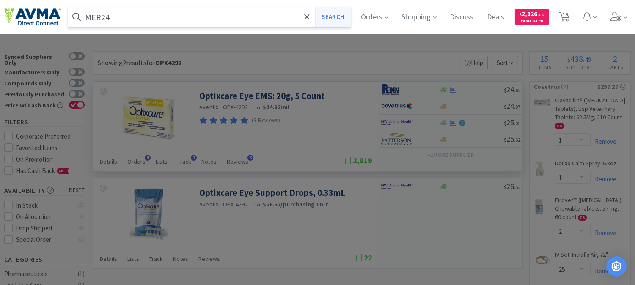
click at [339, 17] on button "Search" at bounding box center [332, 16] width 35 height 19
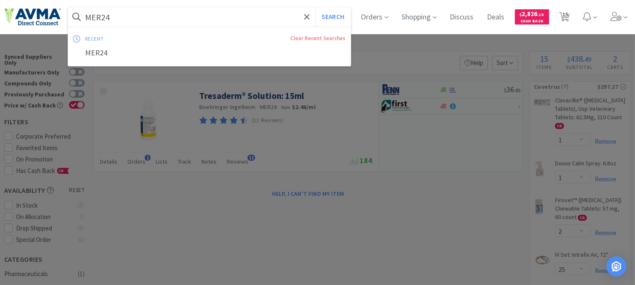
click at [100, 23] on input "MER24" at bounding box center [209, 16] width 283 height 19
paste input "831565"
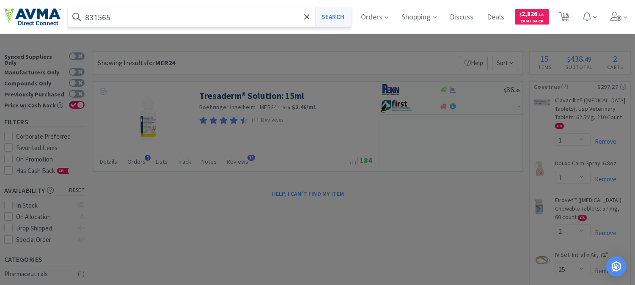
type input "831565"
click at [337, 17] on button "Search" at bounding box center [332, 16] width 35 height 19
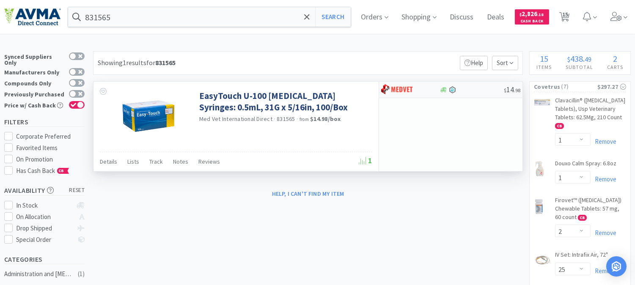
click at [399, 90] on img at bounding box center [397, 89] width 32 height 13
select select "1"
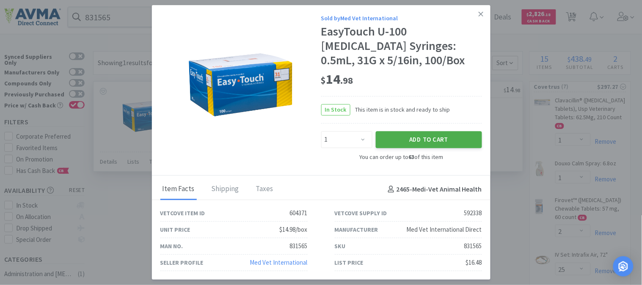
click at [435, 139] on button "Add to Cart" at bounding box center [429, 139] width 106 height 17
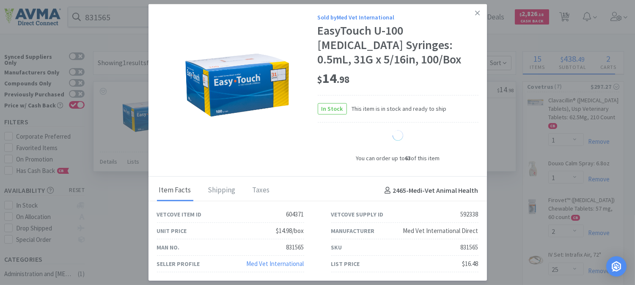
select select "1"
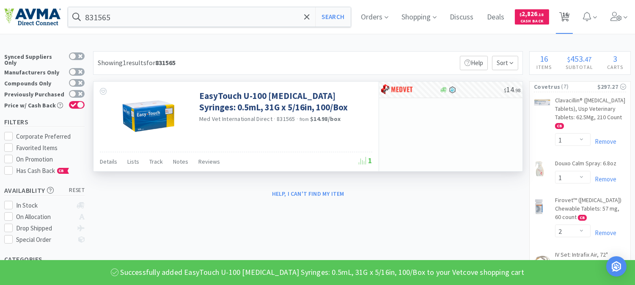
click at [568, 18] on span "16" at bounding box center [566, 14] width 6 height 34
select select "1"
select select "2"
select select "25"
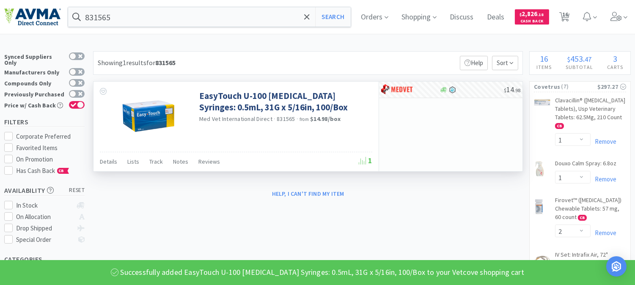
select select "1"
select select "2"
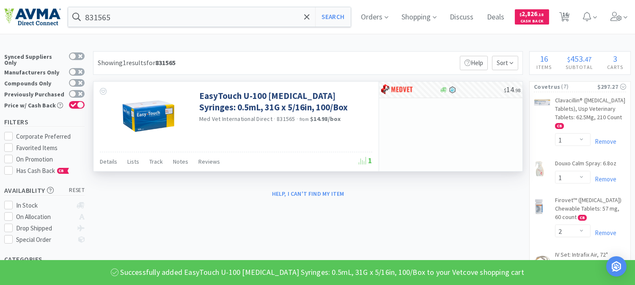
select select "1"
select select "2"
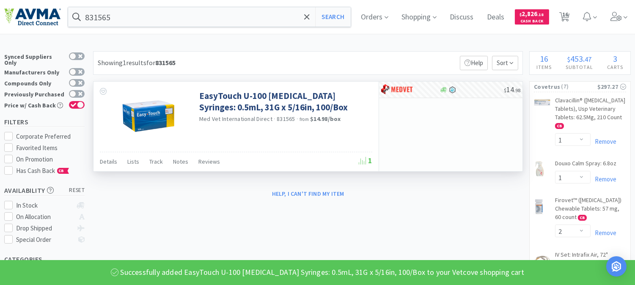
select select "1"
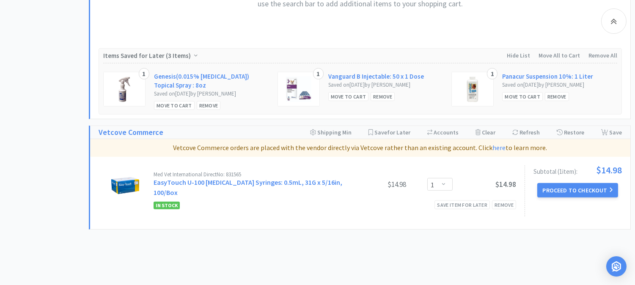
scroll to position [1222, 0]
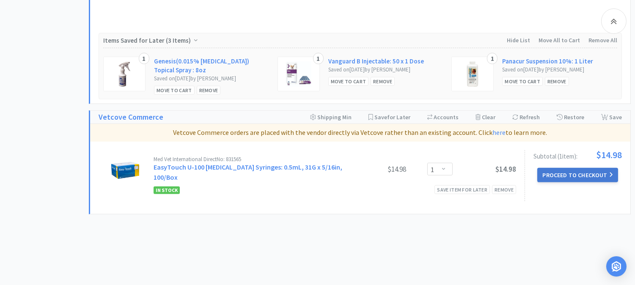
click at [582, 174] on button "Proceed to Checkout" at bounding box center [578, 175] width 80 height 14
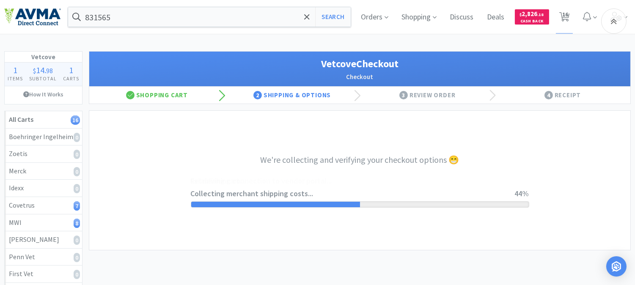
select select "2489"
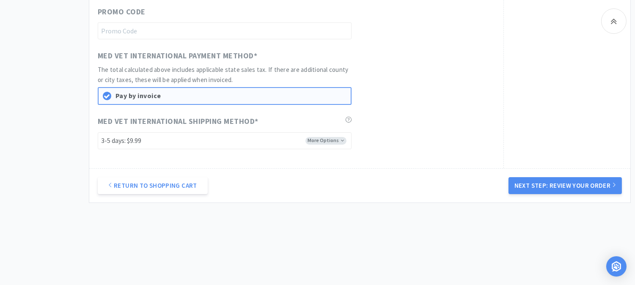
scroll to position [425, 0]
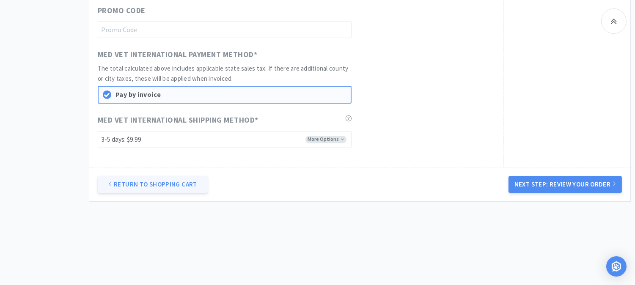
click at [182, 176] on link "Return to Shopping Cart" at bounding box center [153, 184] width 110 height 17
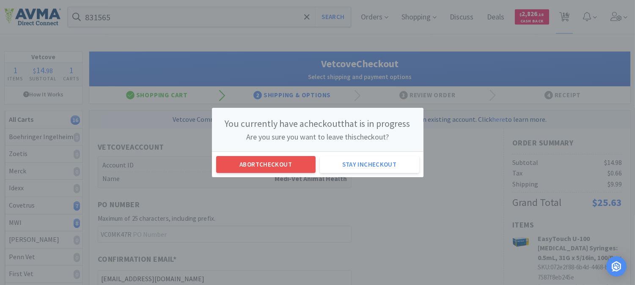
scroll to position [0, 0]
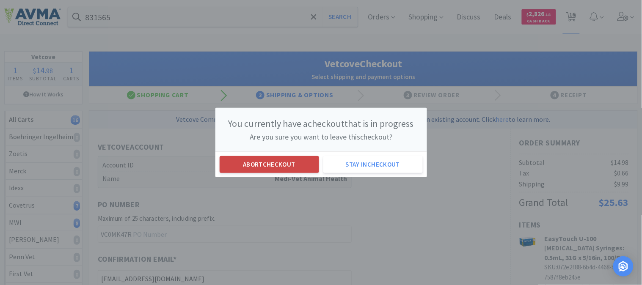
click at [265, 171] on button "Abort checkout" at bounding box center [269, 164] width 99 height 17
select select "1"
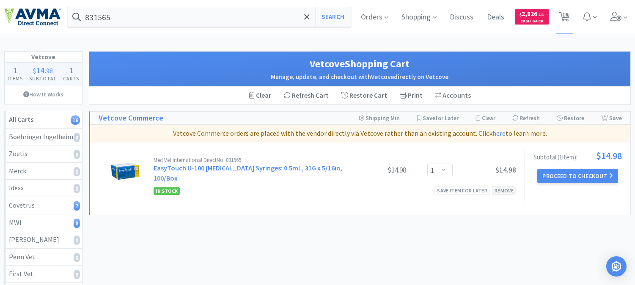
click at [505, 186] on div "Remove" at bounding box center [504, 190] width 24 height 9
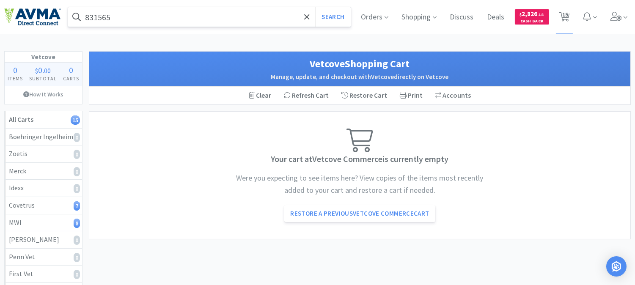
click at [157, 11] on input "831565" at bounding box center [209, 16] width 283 height 19
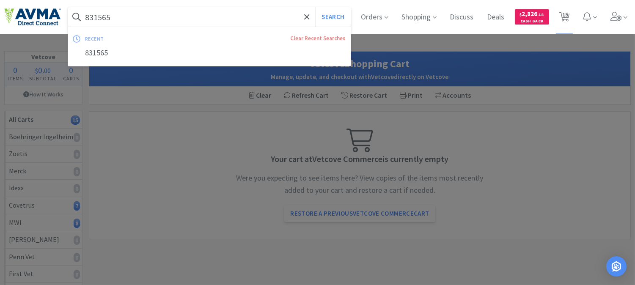
paste input "058721"
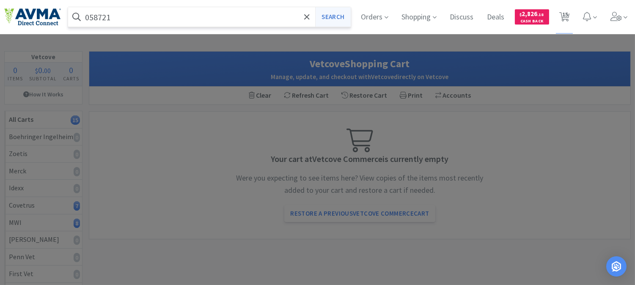
type input "058721"
click at [343, 15] on button "Search" at bounding box center [332, 16] width 35 height 19
select select "1"
select select "2"
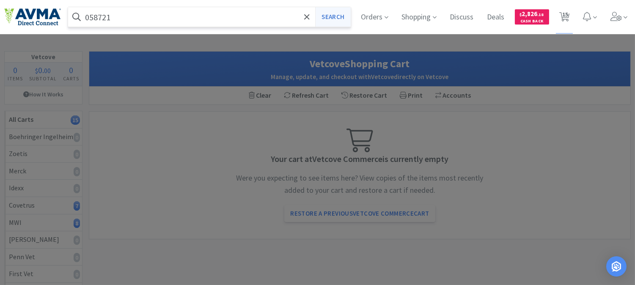
select select "25"
select select "1"
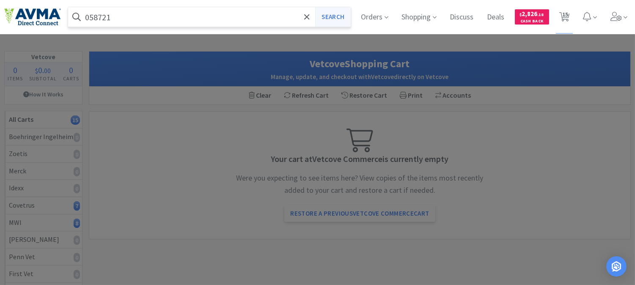
select select "2"
select select "1"
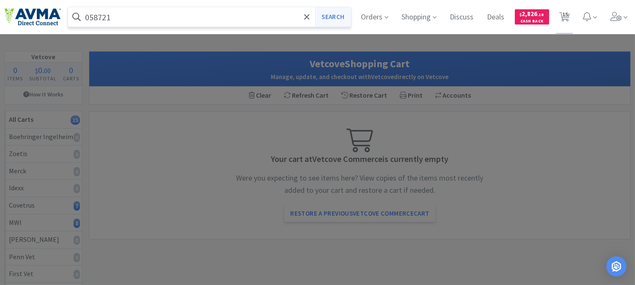
select select "2"
select select "1"
